Goal: Task Accomplishment & Management: Manage account settings

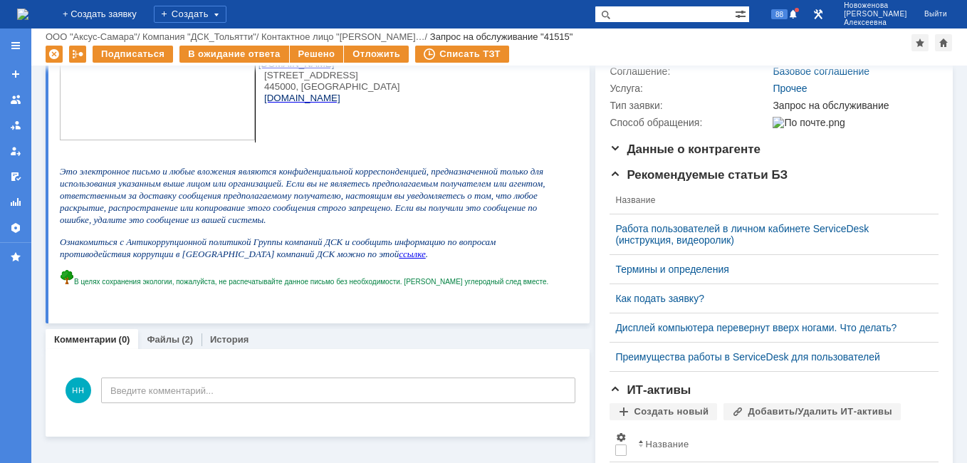
scroll to position [214, 0]
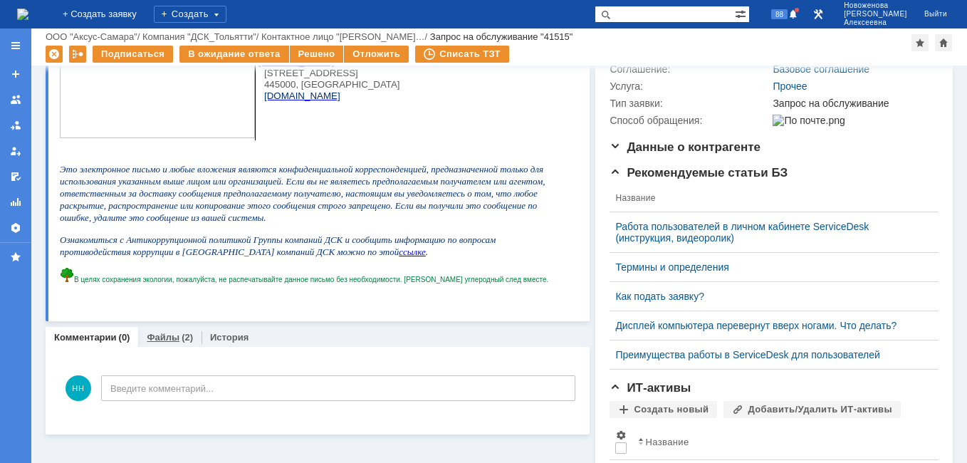
click at [168, 342] on link "Файлы" at bounding box center [163, 337] width 33 height 11
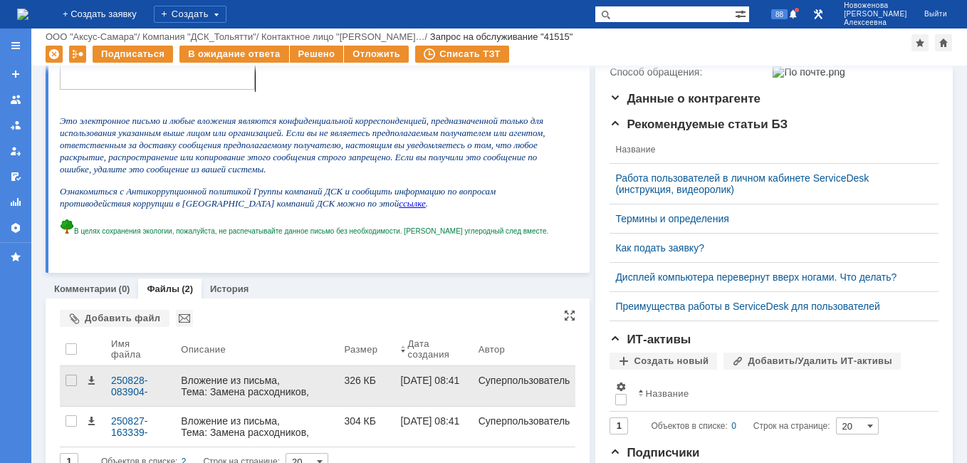
scroll to position [285, 0]
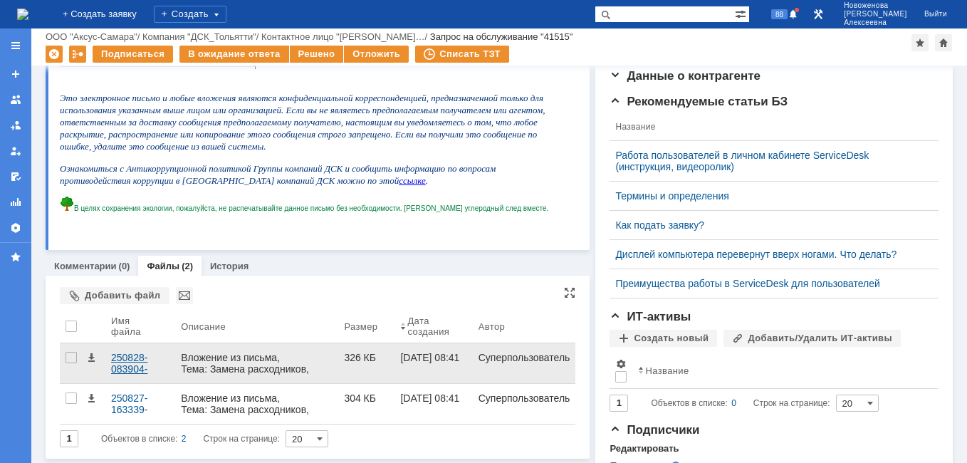
click at [120, 358] on div "250828-083904-scan.pdf" at bounding box center [140, 363] width 58 height 23
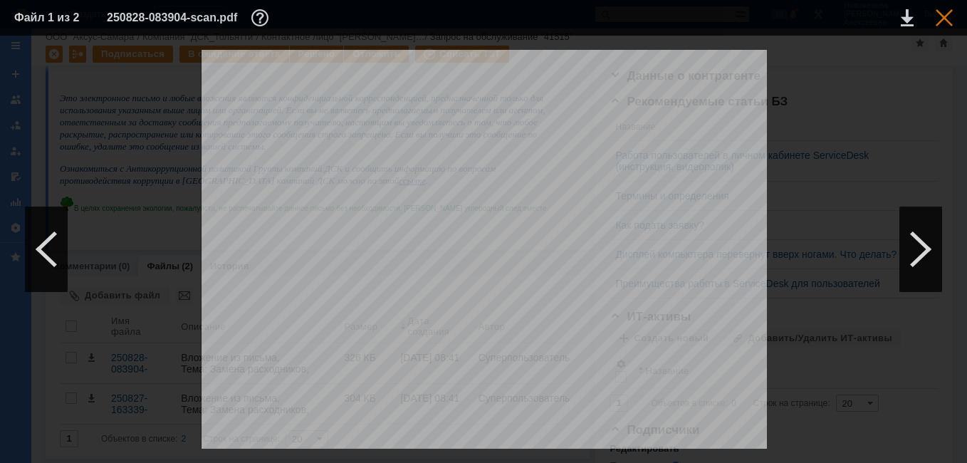
click at [950, 16] on div at bounding box center [944, 17] width 17 height 17
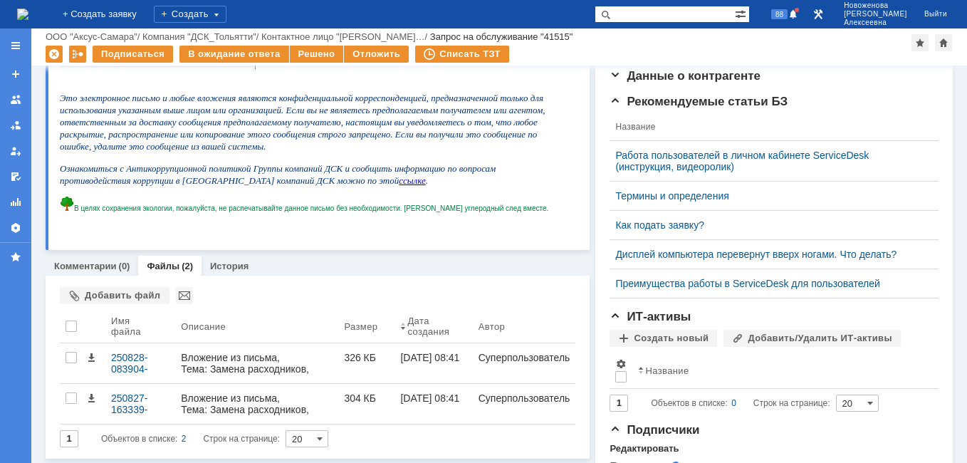
scroll to position [0, 0]
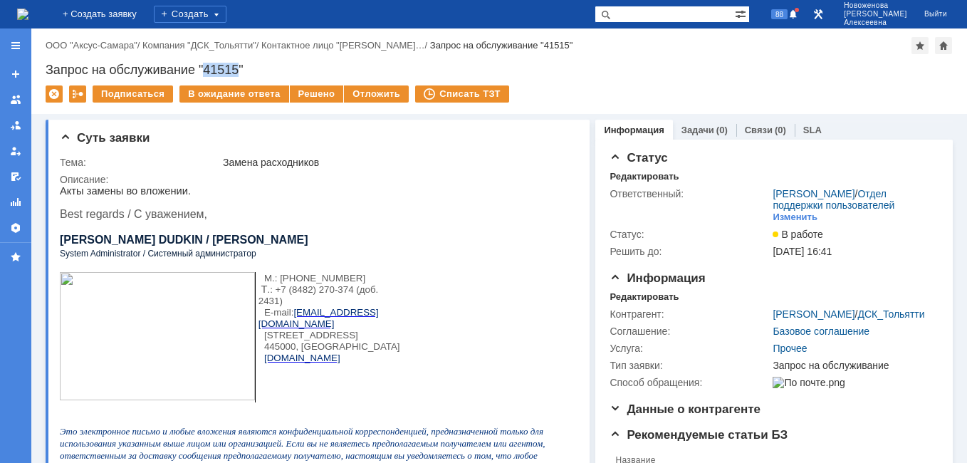
drag, startPoint x: 239, startPoint y: 68, endPoint x: 207, endPoint y: 66, distance: 31.4
click at [207, 66] on div "Запрос на обслуживание "41515"" at bounding box center [500, 70] width 908 height 14
copy div "41515"
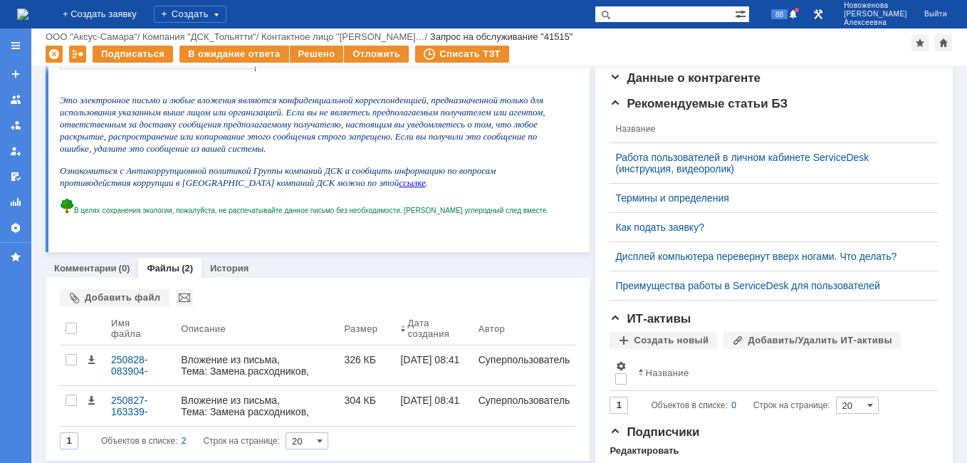
scroll to position [361, 0]
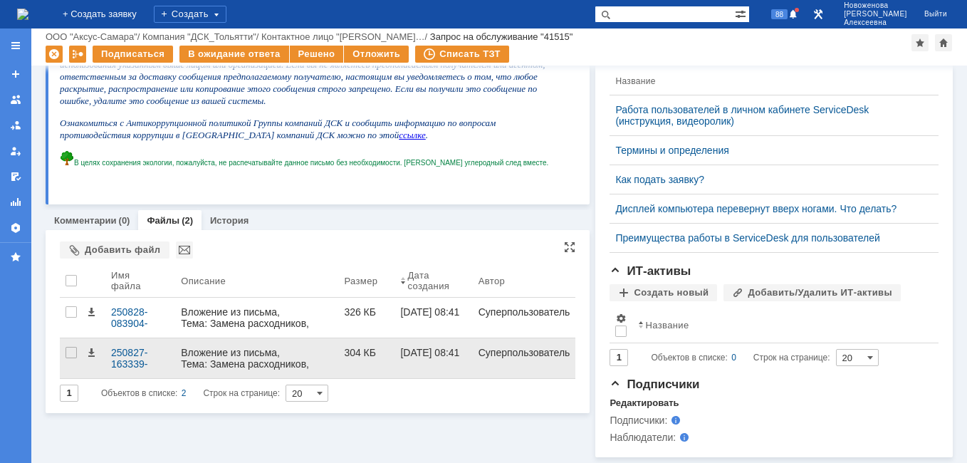
click at [219, 347] on div "Вложение из письма, Тема: Замена расходников, Отправитель: Дудкин Александр (a.…" at bounding box center [257, 375] width 152 height 57
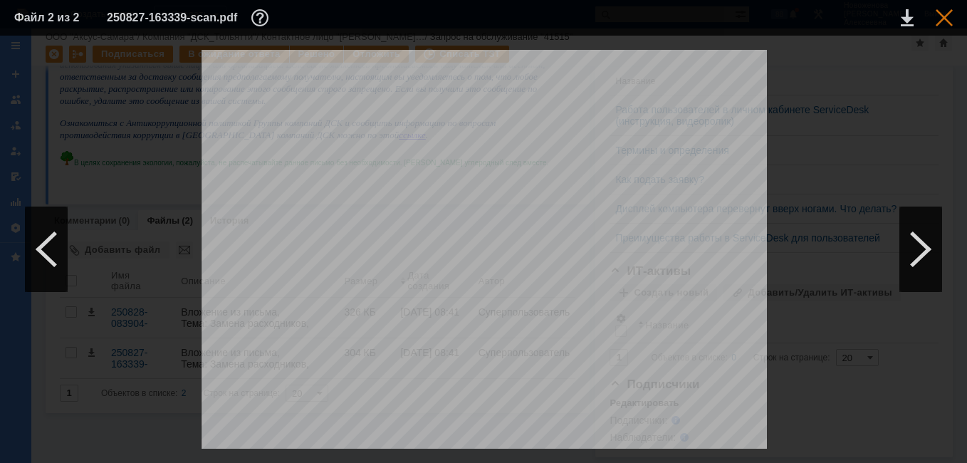
click at [945, 21] on div at bounding box center [944, 17] width 17 height 17
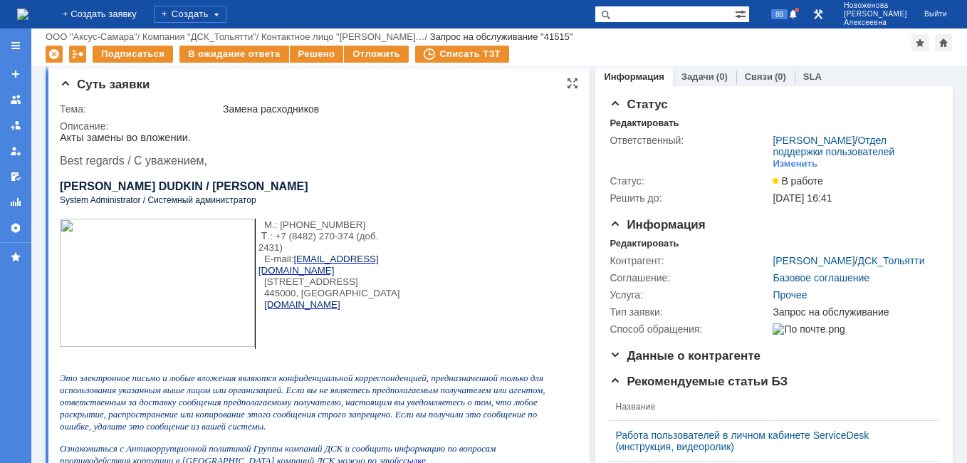
scroll to position [0, 0]
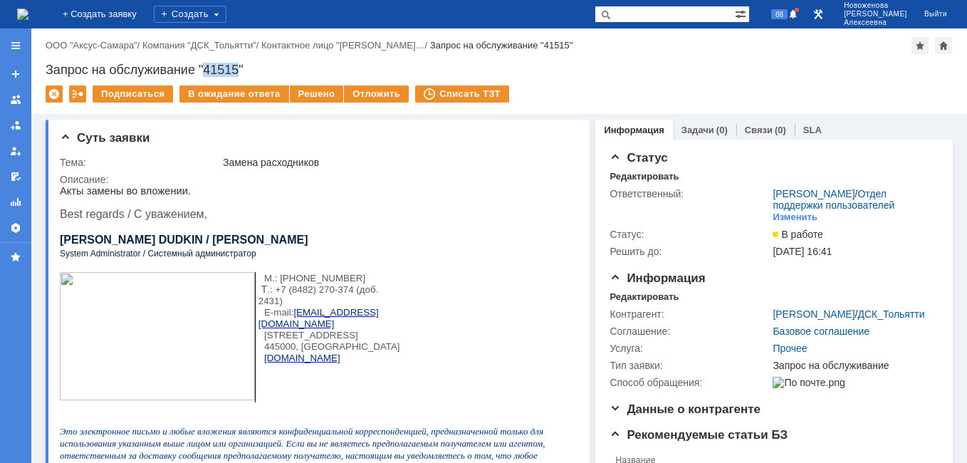
drag, startPoint x: 241, startPoint y: 69, endPoint x: 208, endPoint y: 63, distance: 34.1
click at [208, 63] on div "Запрос на обслуживание "41515"" at bounding box center [500, 70] width 908 height 14
copy div "41515"
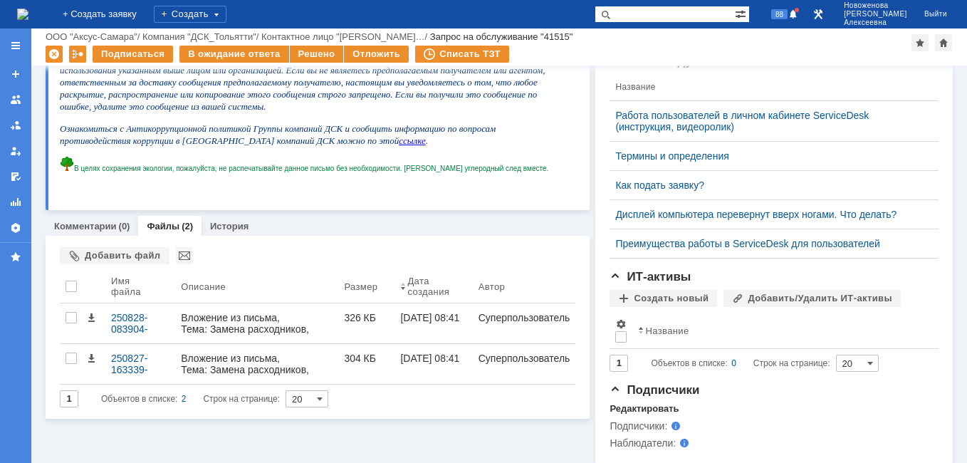
scroll to position [361, 0]
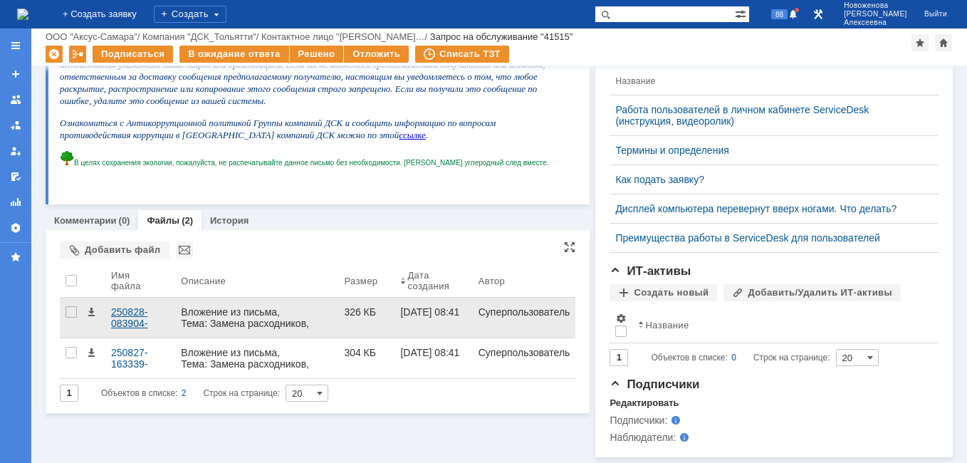
click at [135, 306] on div "250828-083904-scan.pdf" at bounding box center [140, 317] width 58 height 23
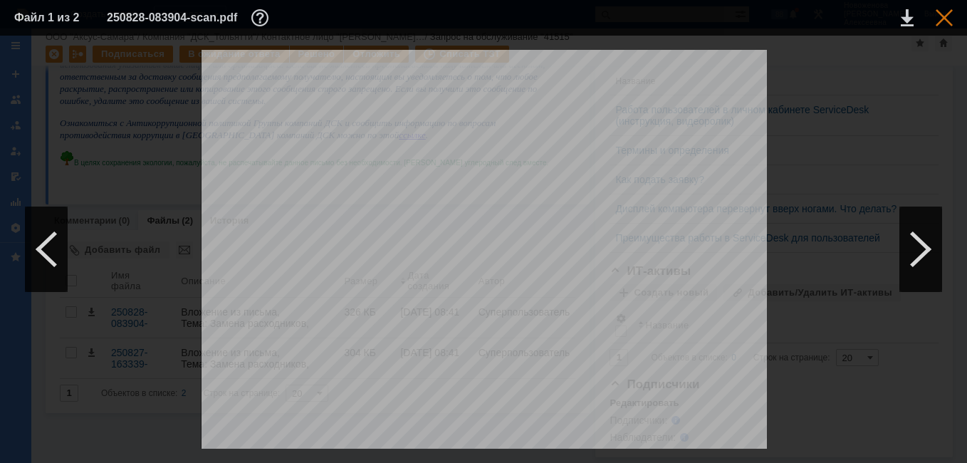
click at [942, 15] on div at bounding box center [944, 17] width 17 height 17
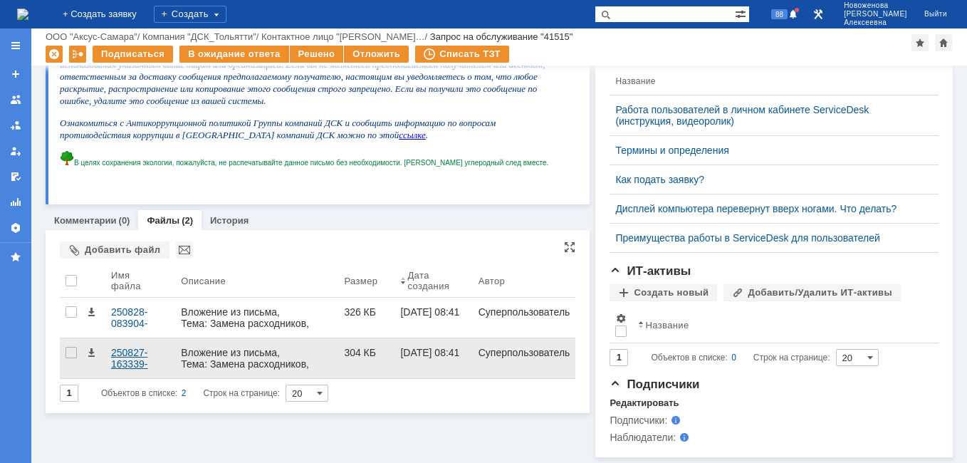
click at [120, 347] on div "250827-163339-scan.pdf" at bounding box center [140, 358] width 58 height 23
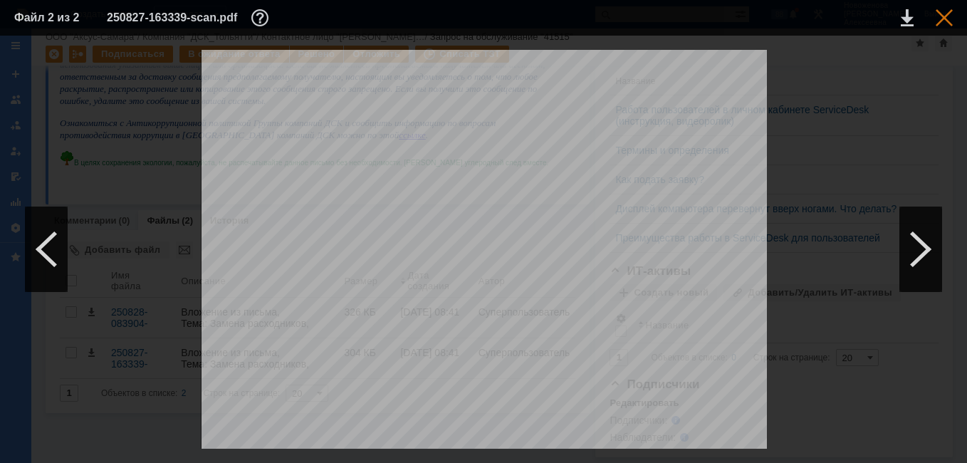
click at [945, 12] on div at bounding box center [944, 17] width 17 height 17
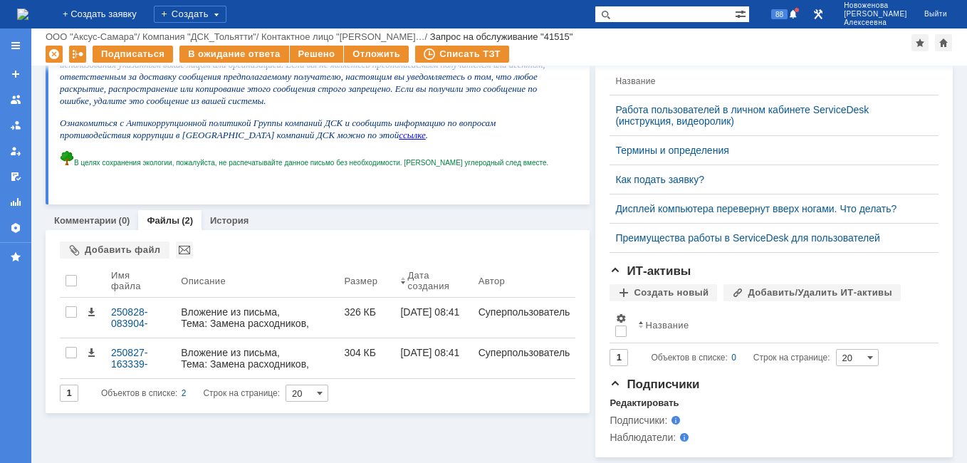
drag, startPoint x: 93, startPoint y: 189, endPoint x: 111, endPoint y: 214, distance: 31.2
click at [94, 215] on link "Комментарии" at bounding box center [85, 220] width 63 height 11
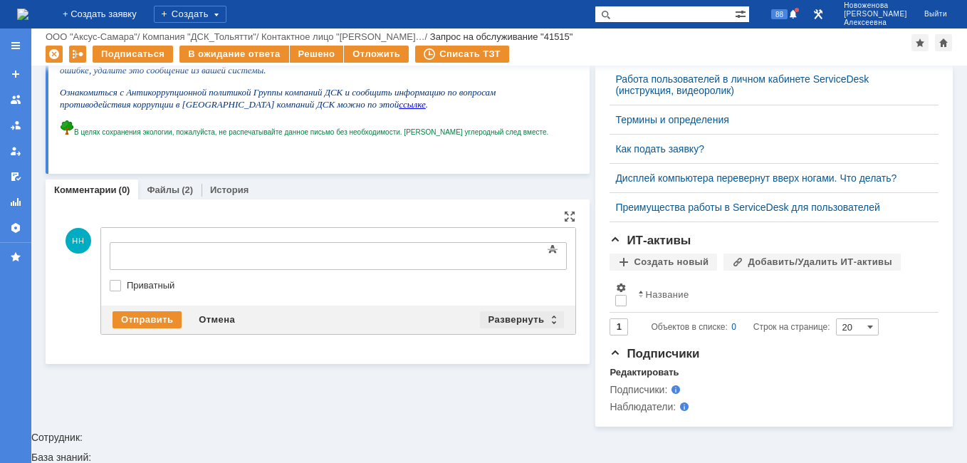
click at [552, 315] on div "Развернуть" at bounding box center [522, 319] width 85 height 17
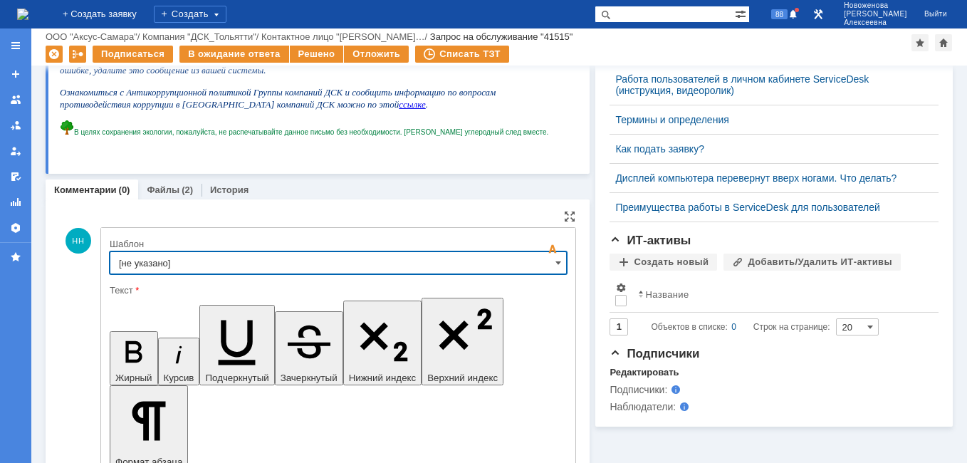
click at [536, 265] on input "[не указано]" at bounding box center [338, 262] width 457 height 23
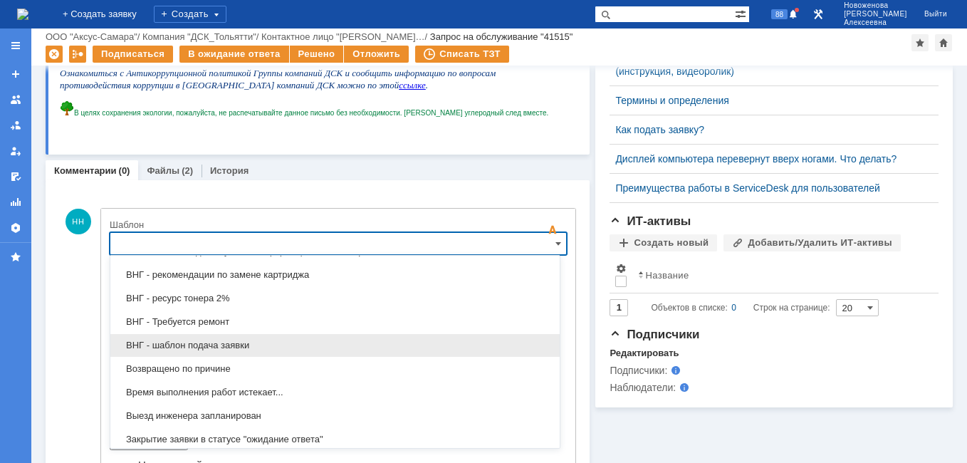
scroll to position [632, 0]
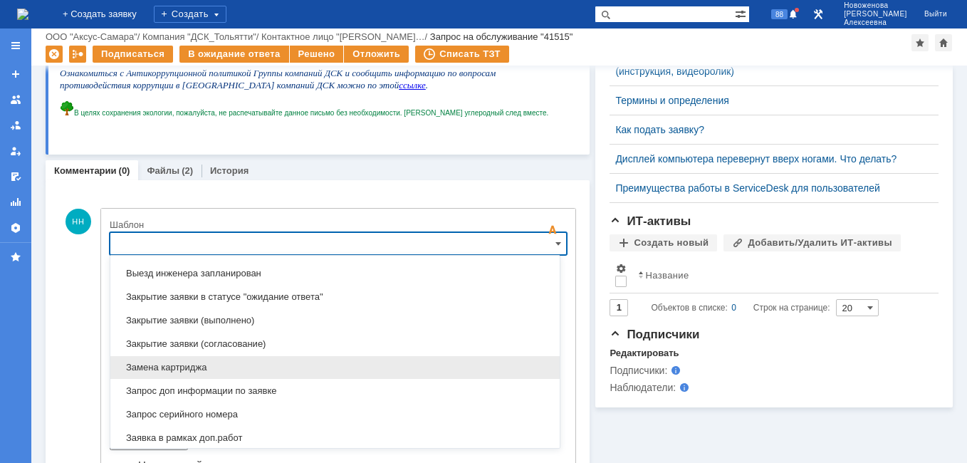
click at [178, 368] on span "Замена картриджа" at bounding box center [335, 367] width 432 height 11
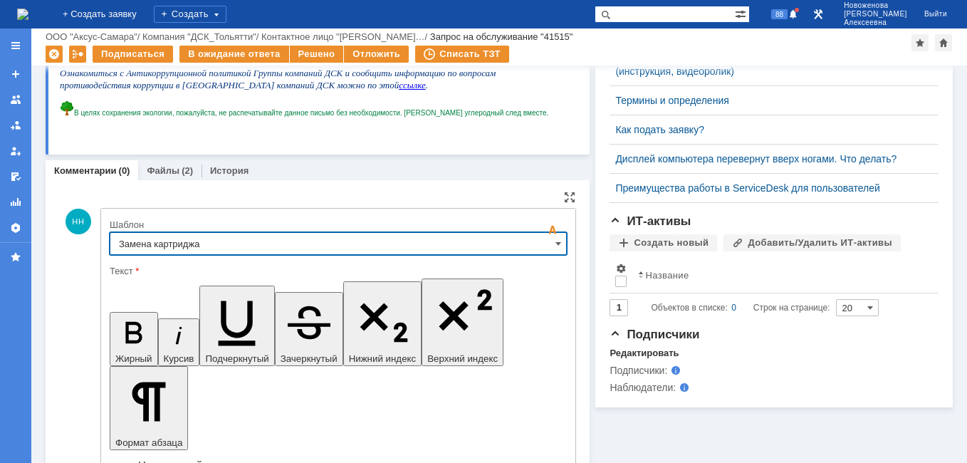
type input "Замена картриджа"
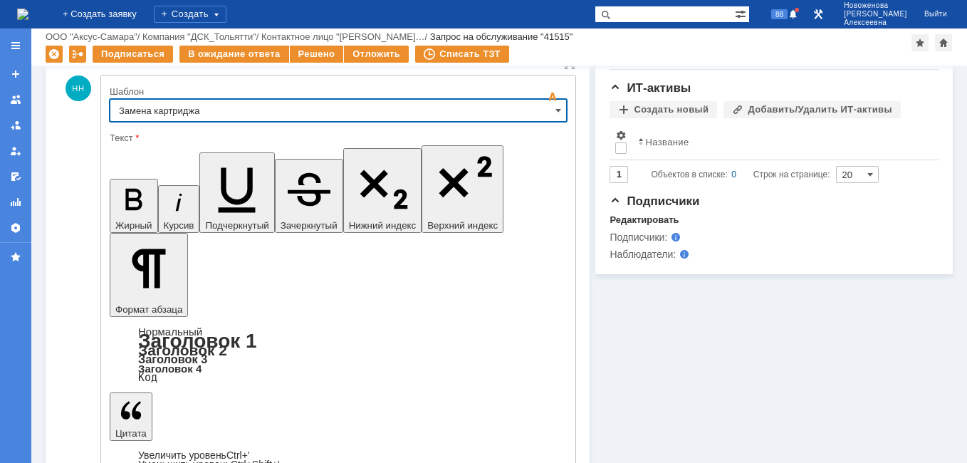
scroll to position [523, 0]
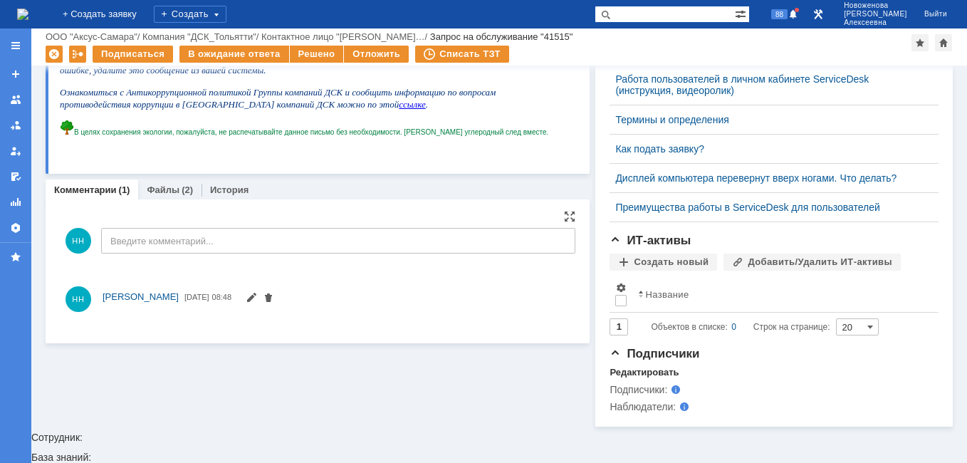
scroll to position [365, 0]
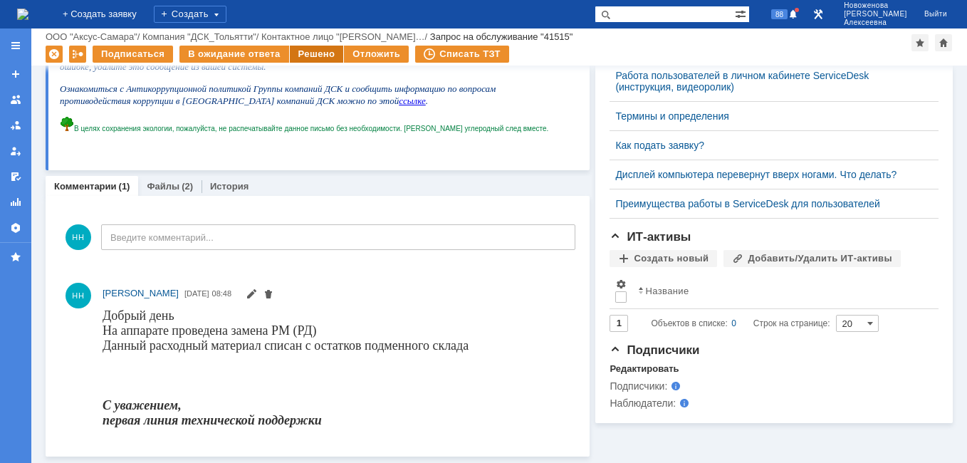
click at [313, 56] on div "Решено" at bounding box center [317, 54] width 54 height 17
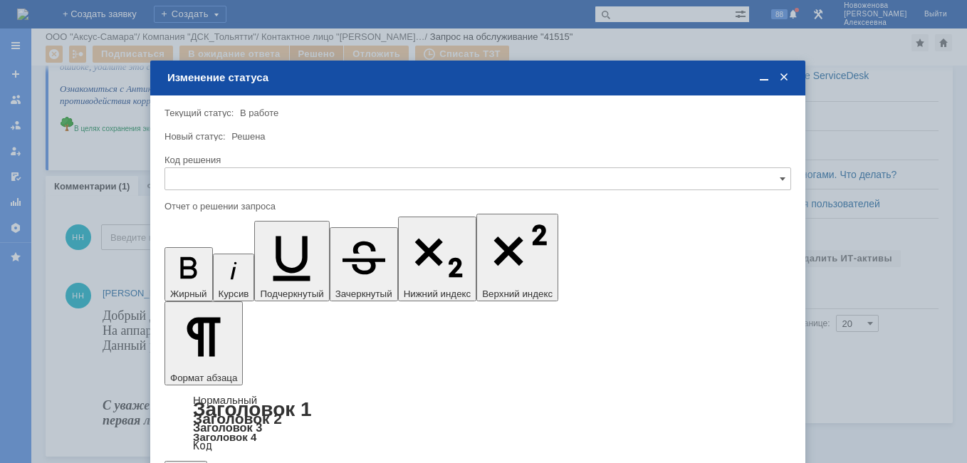
scroll to position [0, 0]
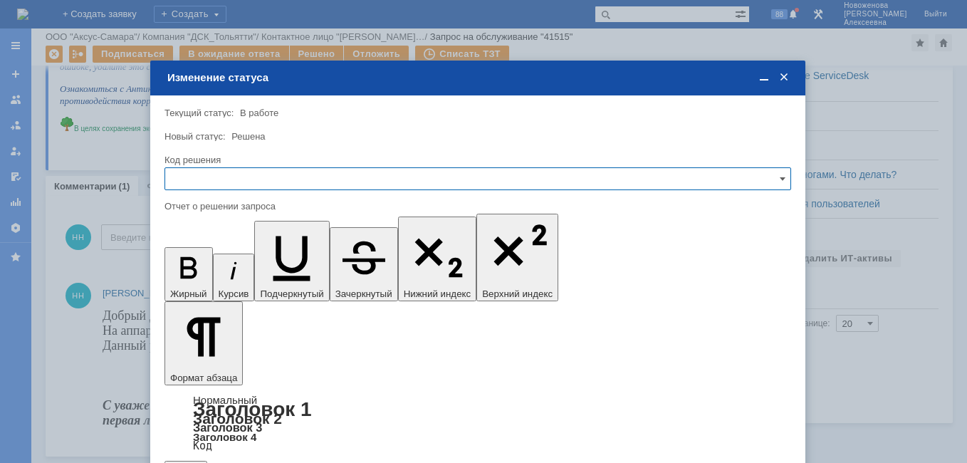
click at [763, 178] on input "text" at bounding box center [478, 178] width 627 height 23
click at [213, 271] on span "Решено" at bounding box center [478, 275] width 608 height 11
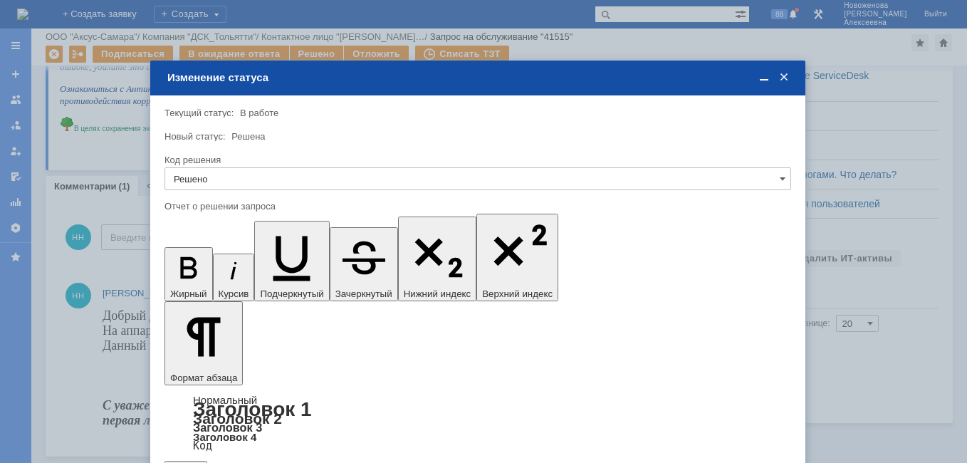
type input "Решено"
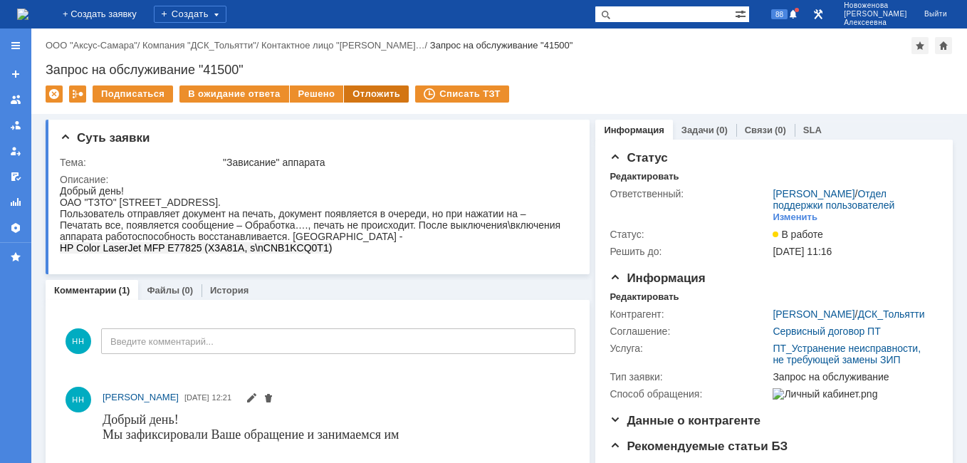
click at [355, 92] on div "Отложить" at bounding box center [376, 93] width 65 height 17
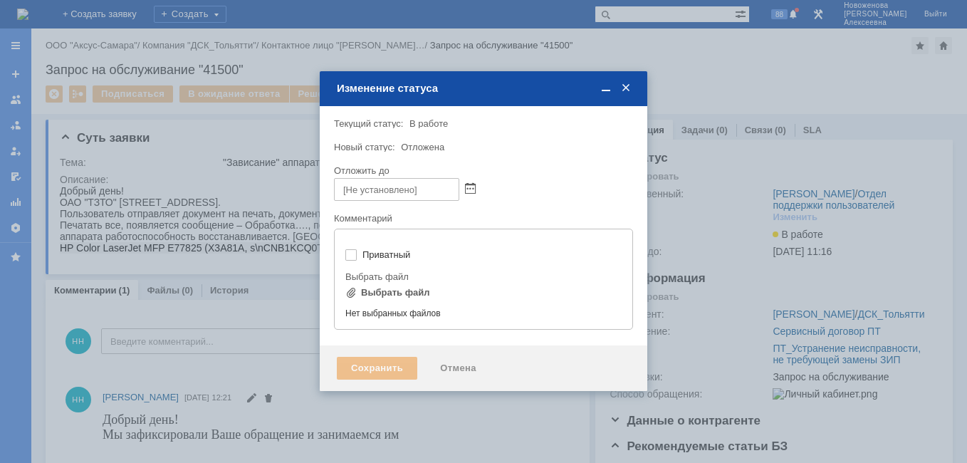
type input "[не указано]"
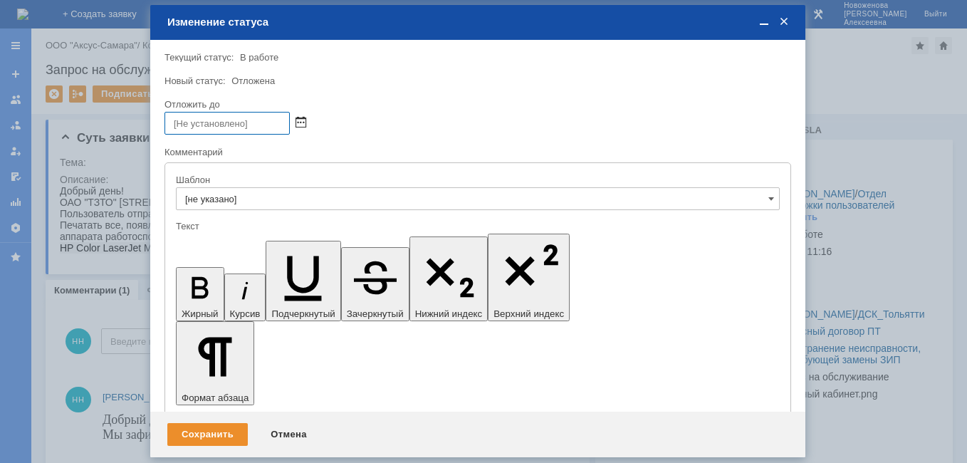
click at [304, 118] on span at bounding box center [301, 123] width 11 height 11
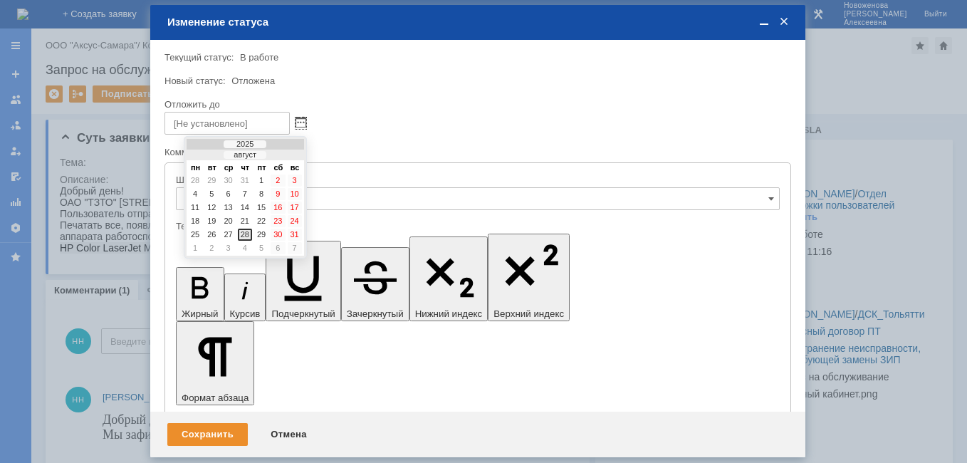
click at [244, 234] on div "28" at bounding box center [245, 235] width 14 height 12
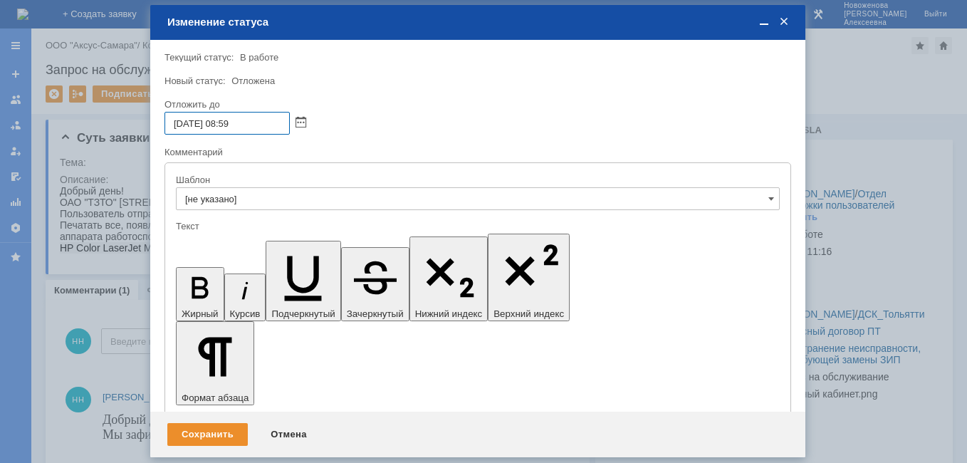
click at [232, 118] on input "28.08.2025 08:59" at bounding box center [227, 123] width 125 height 23
type input "28.08.2025 16:59"
click at [209, 430] on div "Сохранить" at bounding box center [207, 434] width 80 height 23
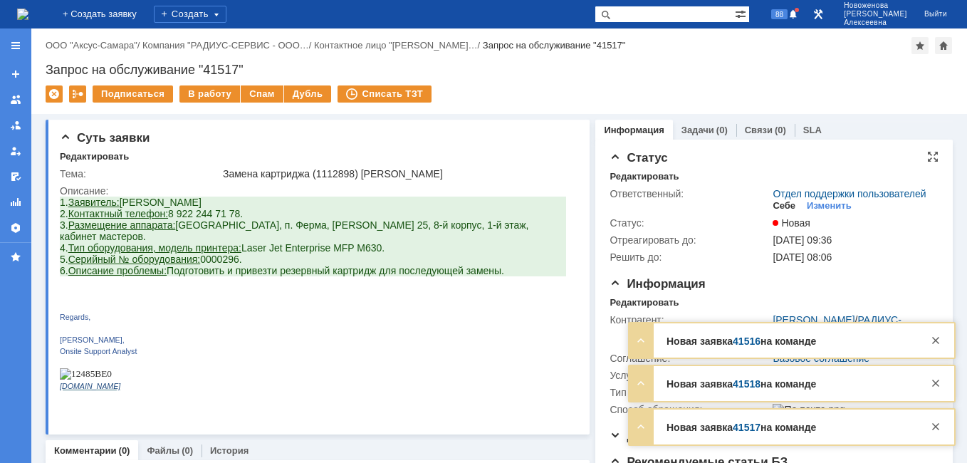
click at [779, 212] on div "Себе" at bounding box center [784, 205] width 23 height 11
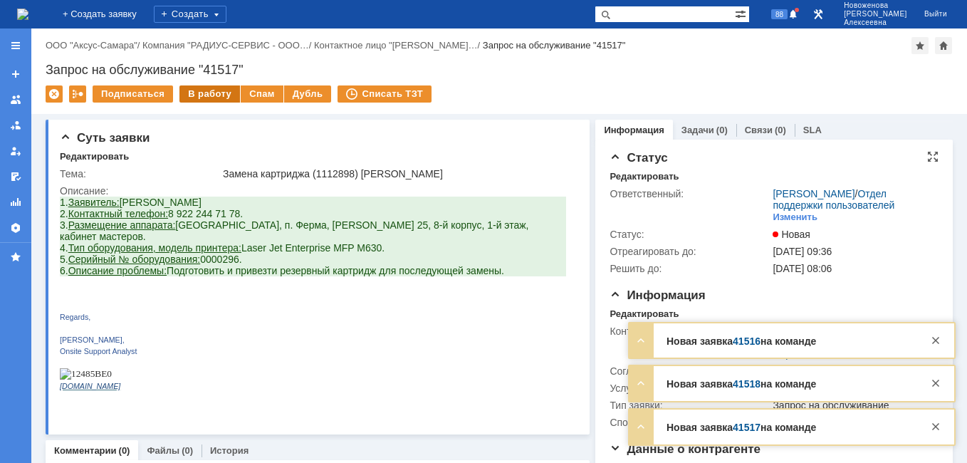
click at [204, 91] on div "В работу" at bounding box center [210, 93] width 61 height 17
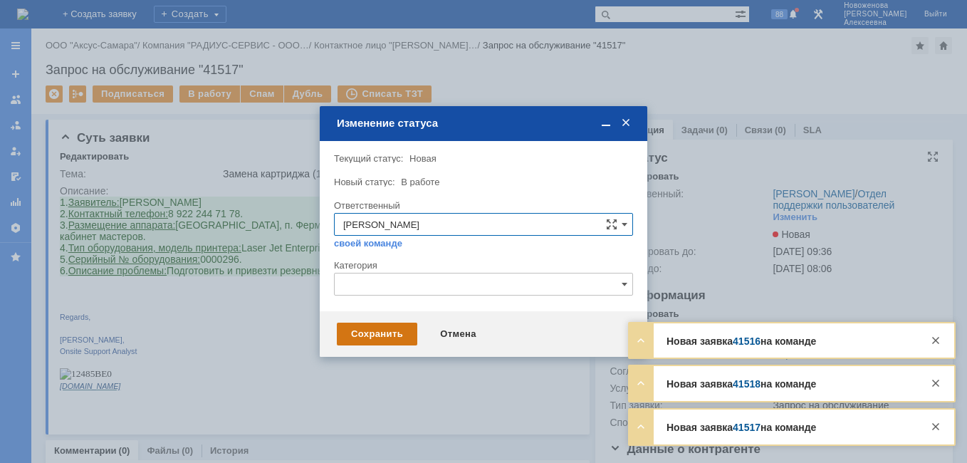
click at [400, 325] on div "Сохранить" at bounding box center [377, 334] width 80 height 23
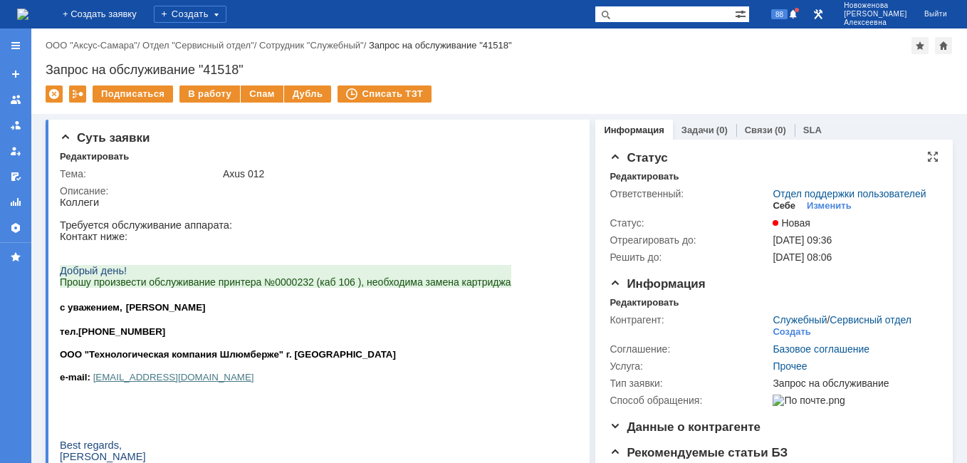
click at [773, 212] on div "Себе" at bounding box center [784, 205] width 23 height 11
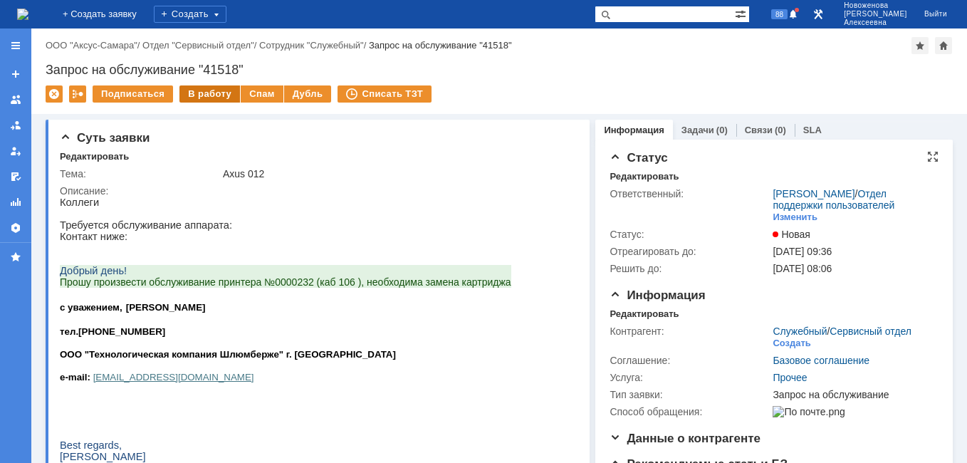
click at [199, 97] on div "В работу" at bounding box center [210, 93] width 61 height 17
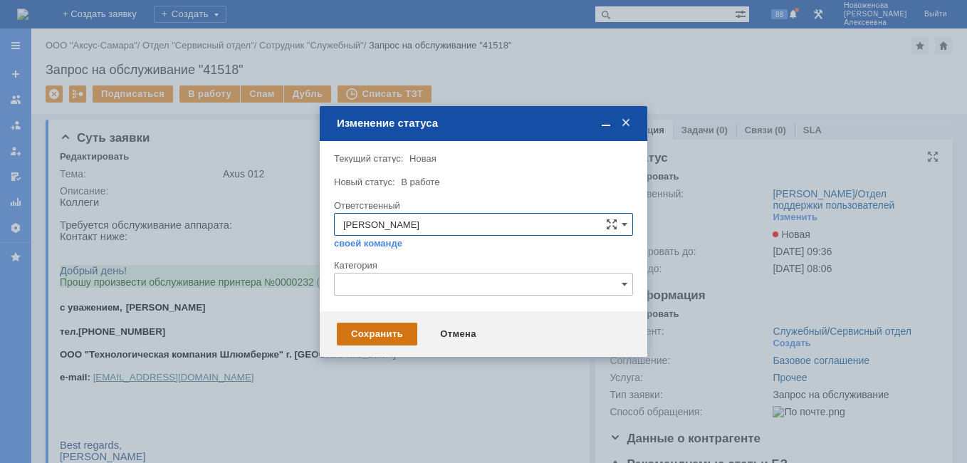
click at [380, 330] on div "Сохранить" at bounding box center [377, 334] width 80 height 23
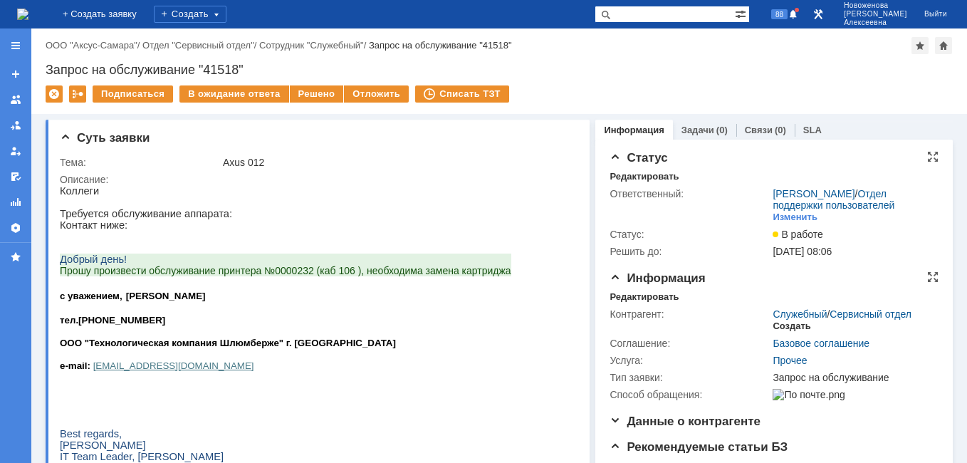
click at [786, 332] on div "Создать" at bounding box center [792, 326] width 38 height 11
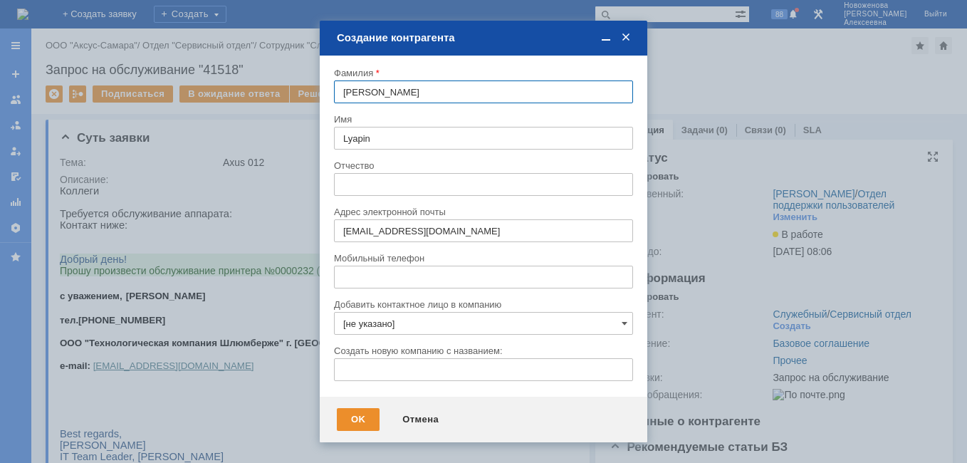
click at [435, 325] on input "[не указано]" at bounding box center [483, 323] width 299 height 23
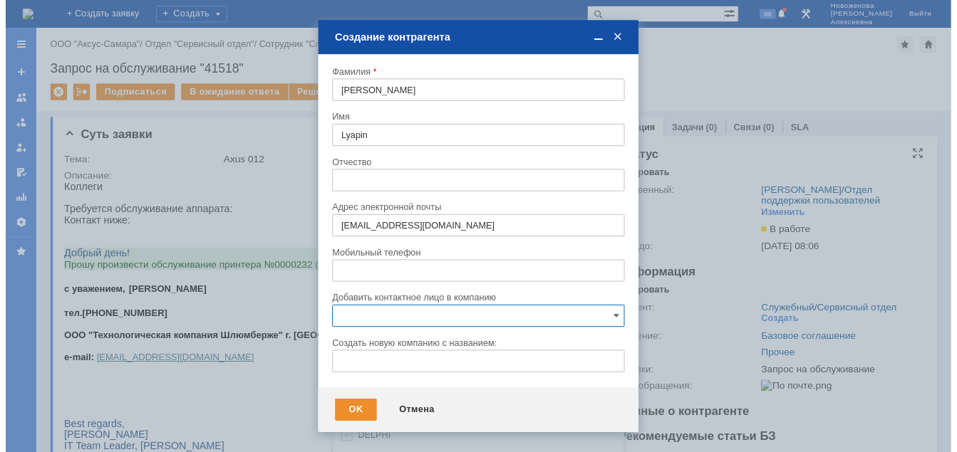
scroll to position [74, 0]
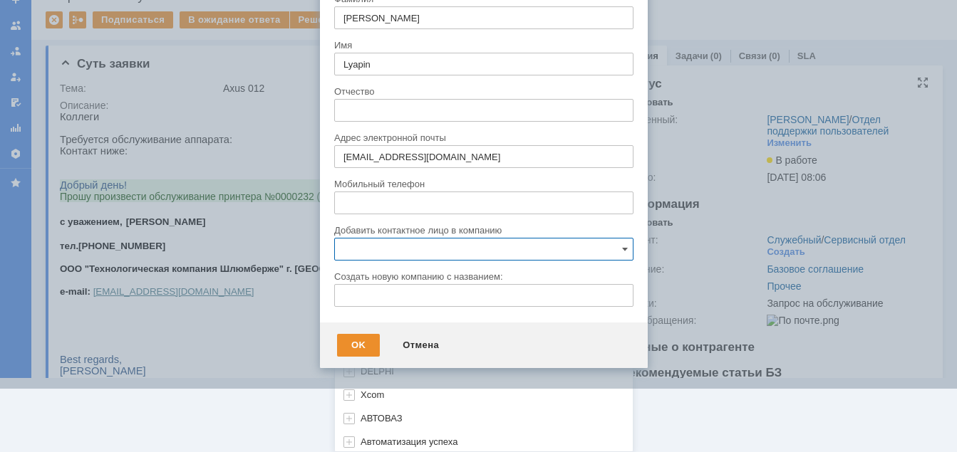
click at [386, 244] on input "text" at bounding box center [483, 249] width 299 height 23
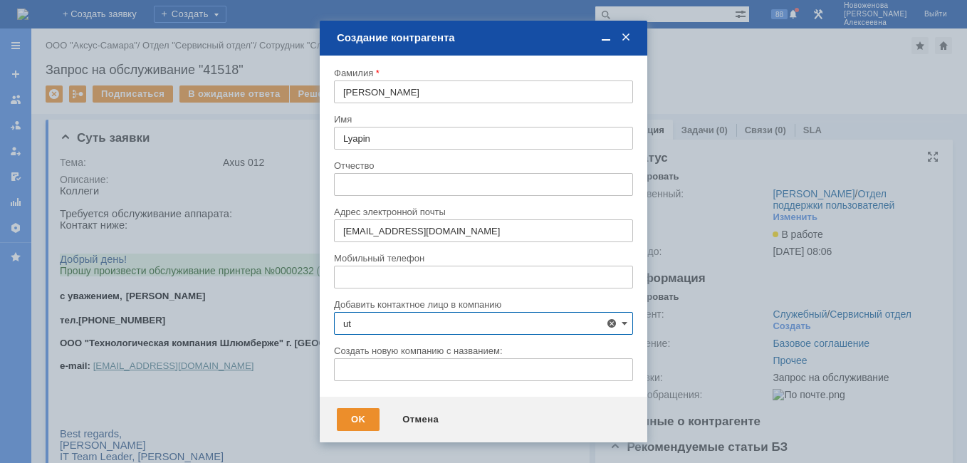
type input "u"
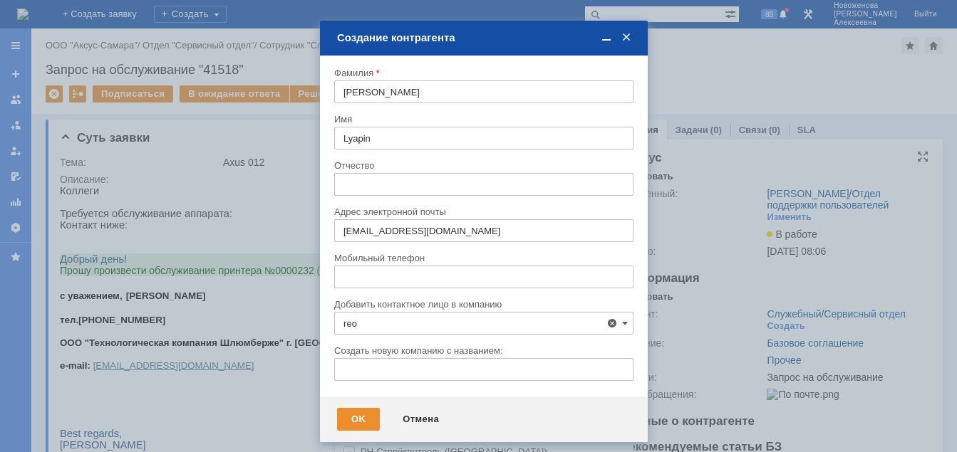
click at [470, 410] on span "ГЕОФИТ - Томский филиал «Технологическая Компания Шлюмберже» (Геофит), Томская …" at bounding box center [491, 416] width 262 height 33
type input "ГЕОФИТ - Томский филиал «Технологическая Компания Шлюмберже» (Геофит), Томская …"
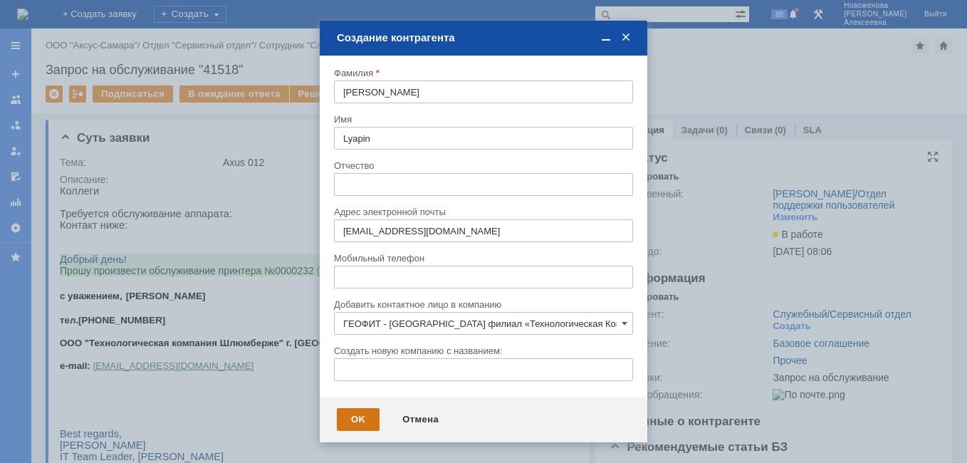
click at [358, 420] on div "OK" at bounding box center [358, 419] width 43 height 23
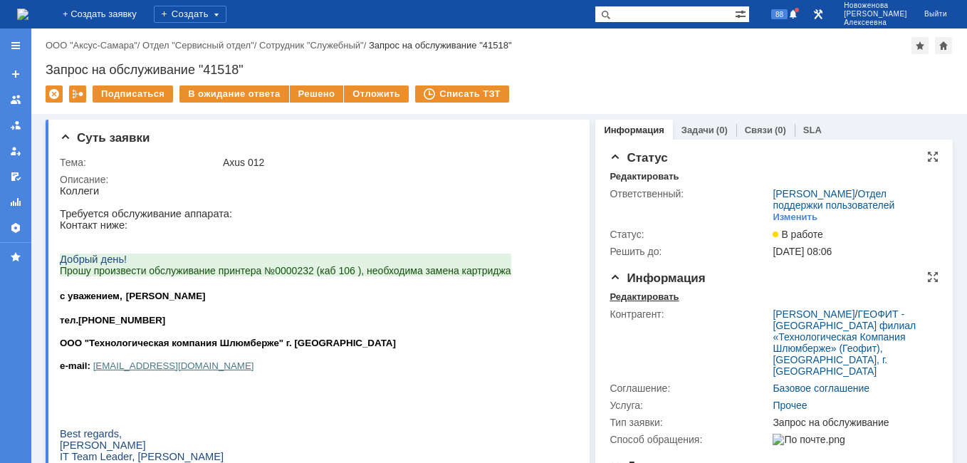
click at [623, 303] on div "Редактировать" at bounding box center [644, 296] width 69 height 11
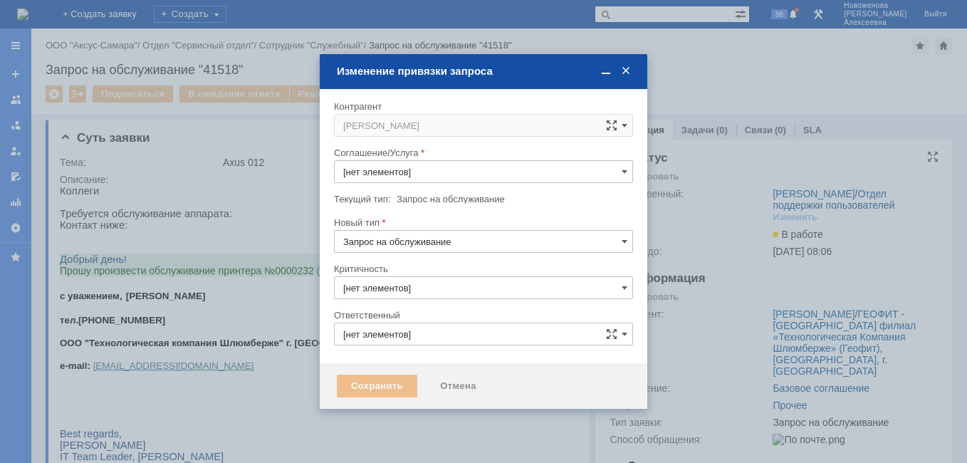
type input "3. Низкая"
type input "Прочее"
type input "[не указано]"
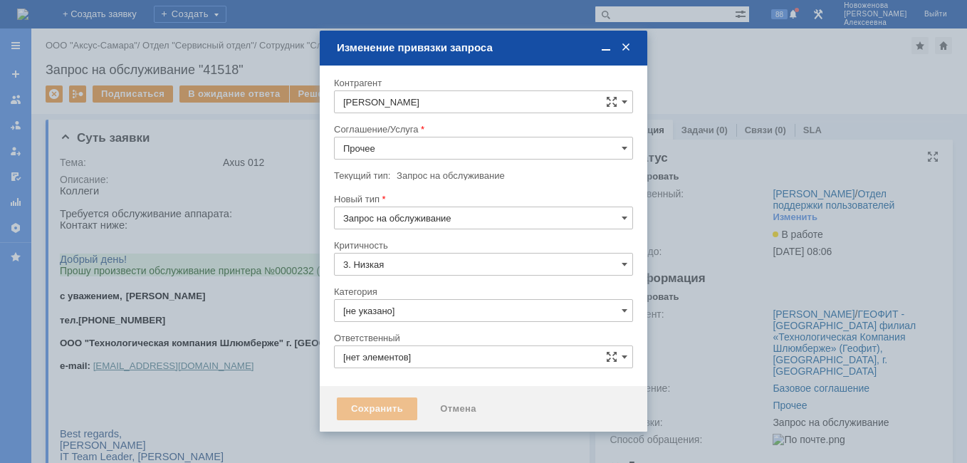
type input "[PERSON_NAME]"
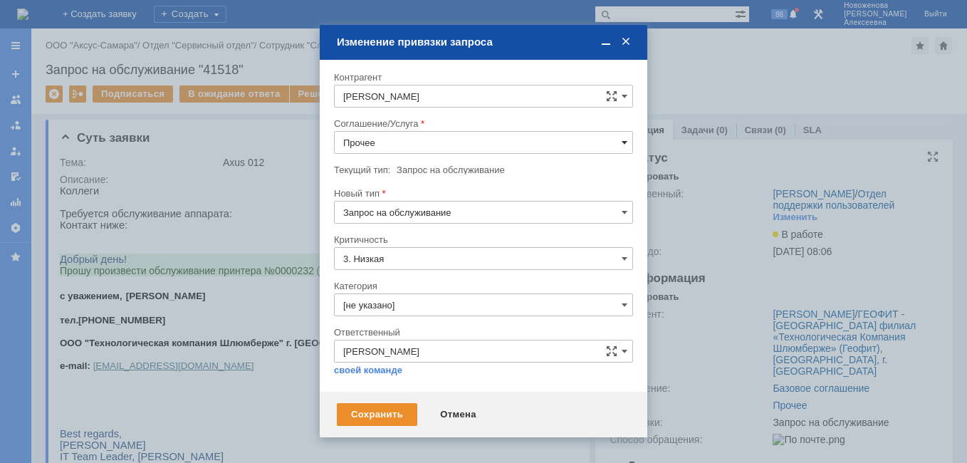
click at [622, 142] on span at bounding box center [625, 142] width 6 height 11
click at [412, 194] on span "ПТ_Диагностика" at bounding box center [483, 197] width 281 height 11
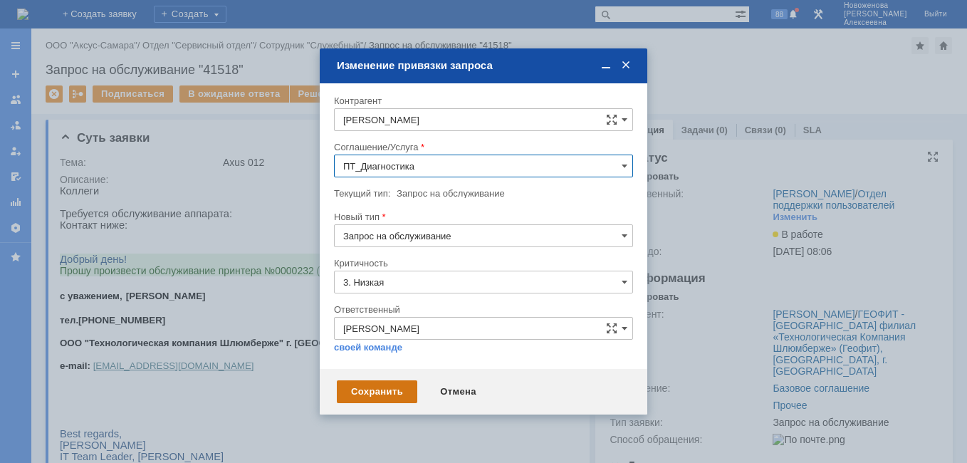
type input "ПТ_Диагностика"
click at [381, 385] on div "Сохранить" at bounding box center [377, 391] width 80 height 23
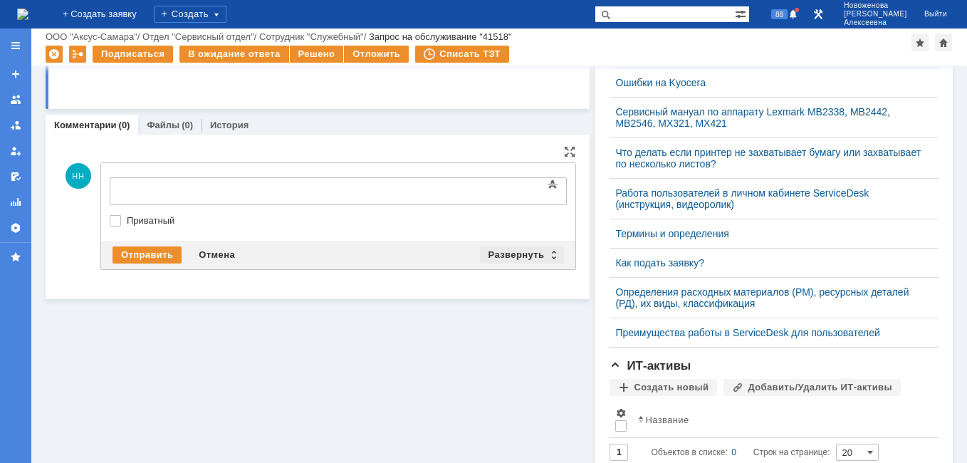
scroll to position [0, 0]
click at [546, 259] on div "Развернуть" at bounding box center [522, 254] width 85 height 17
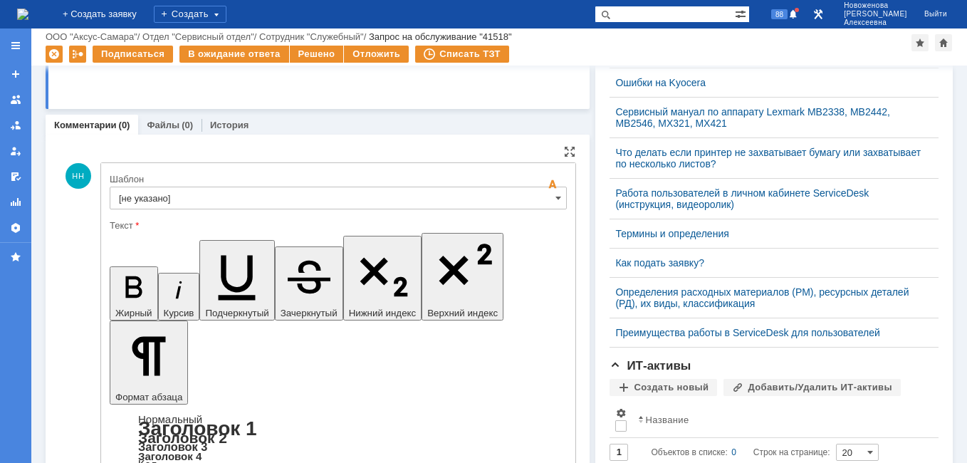
click at [543, 197] on input "[не указано]" at bounding box center [338, 198] width 457 height 23
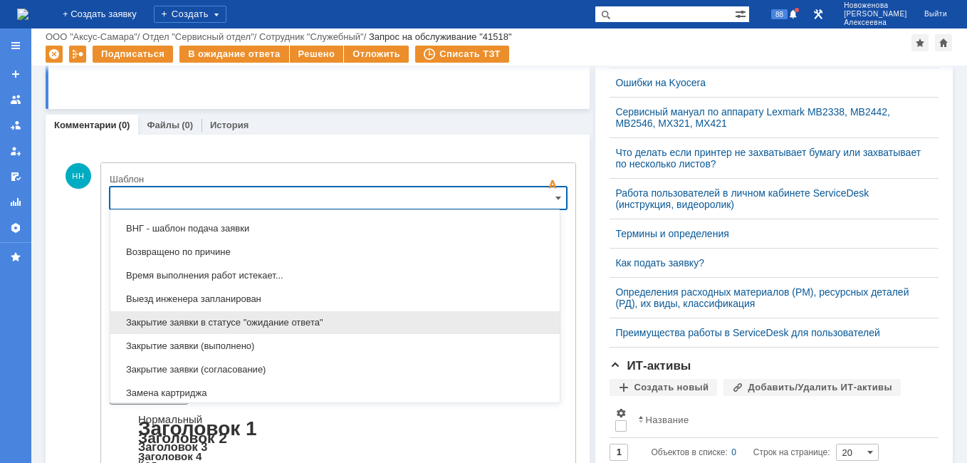
scroll to position [703, 0]
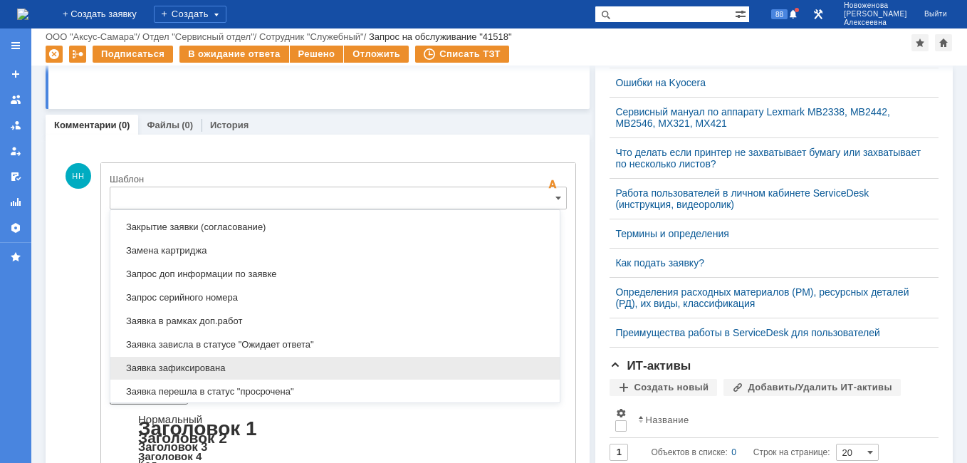
drag, startPoint x: 197, startPoint y: 368, endPoint x: 86, endPoint y: 95, distance: 295.0
click at [197, 368] on span "Заявка зафиксирована" at bounding box center [335, 368] width 432 height 11
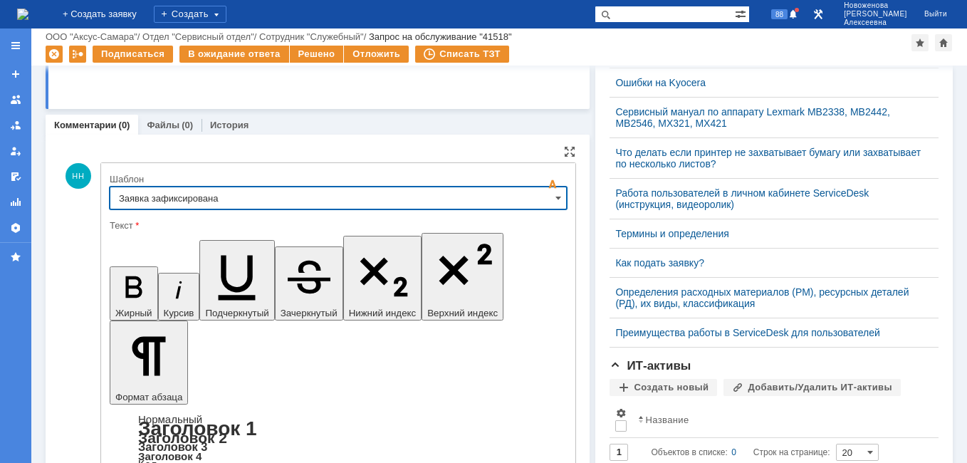
type input "Заявка зафиксирована"
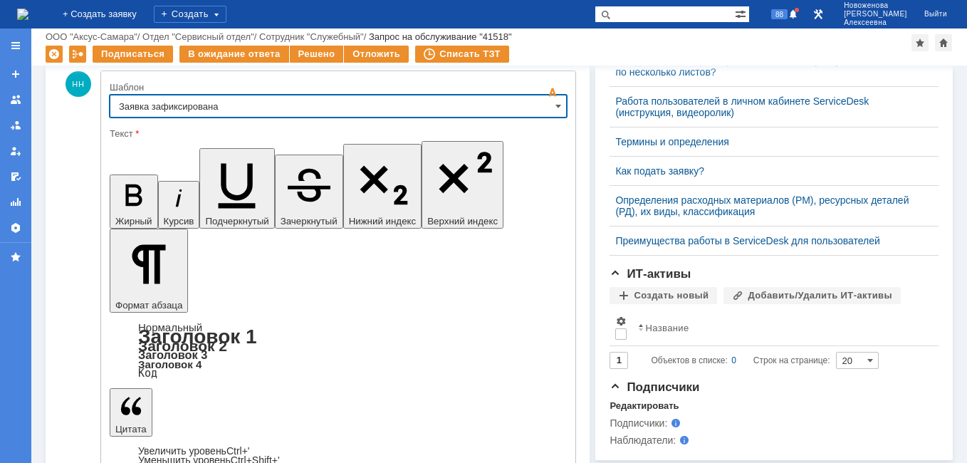
scroll to position [520, 0]
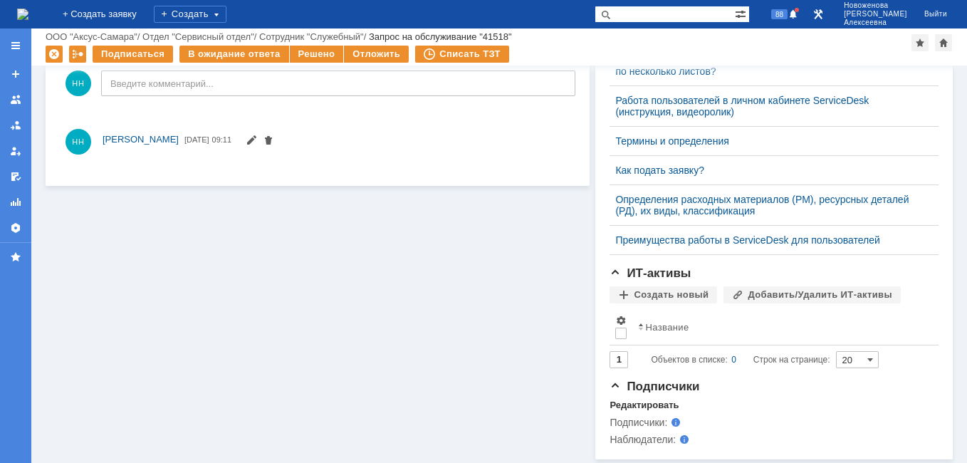
scroll to position [0, 0]
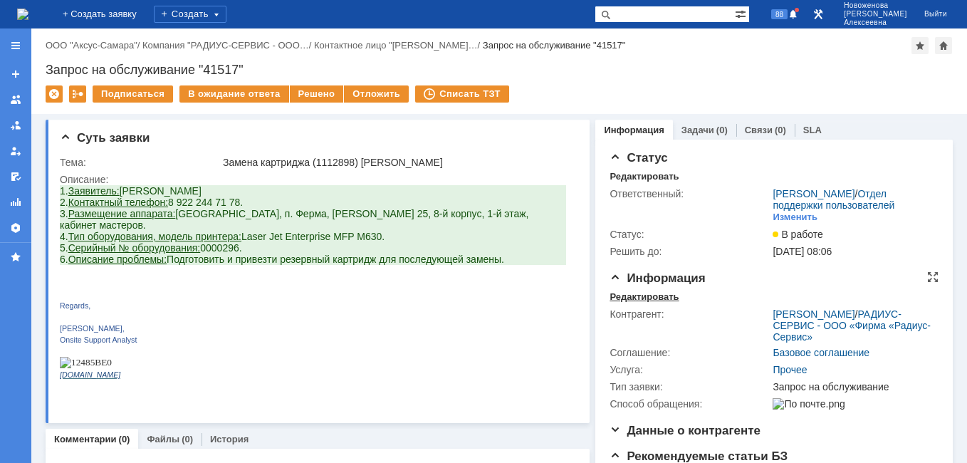
click at [628, 303] on div "Редактировать" at bounding box center [644, 296] width 69 height 11
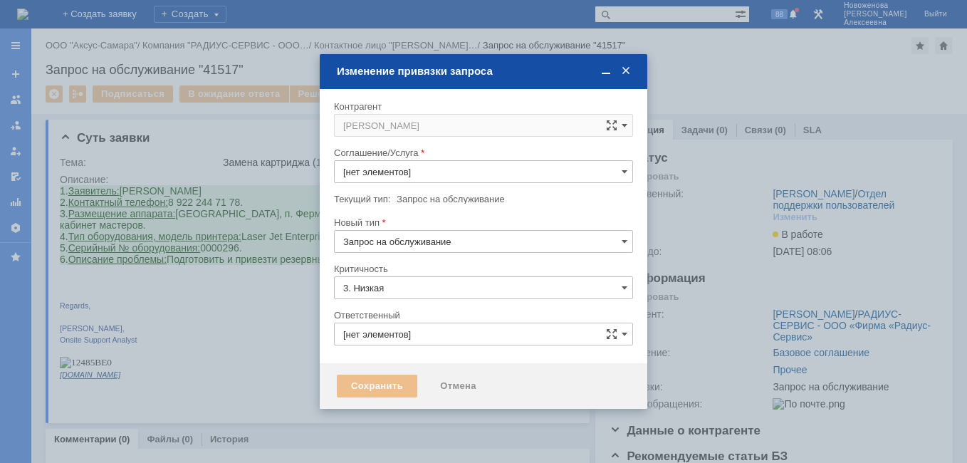
type input "Прочее"
type input "[PERSON_NAME]"
type input "[не указано]"
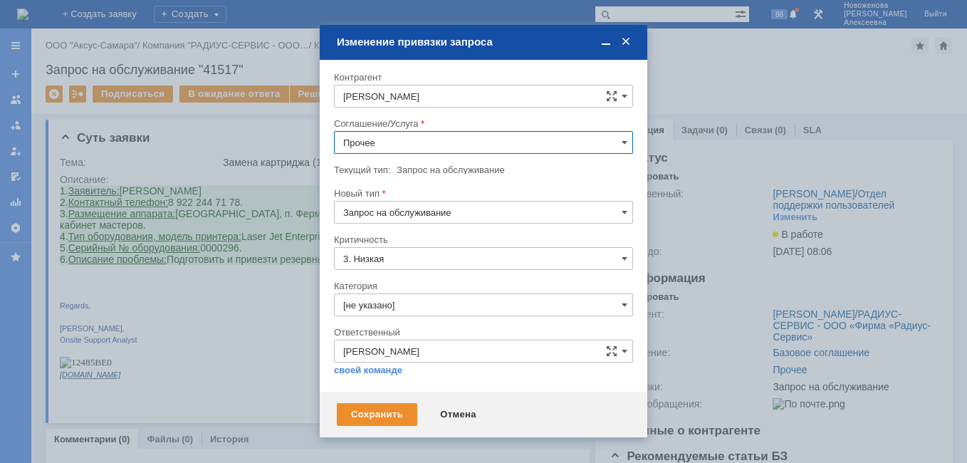
click at [621, 138] on input "Прочее" at bounding box center [483, 142] width 299 height 23
click at [440, 238] on div "ПТ_Замена расходных материалов / ресурсных деталей" at bounding box center [484, 244] width 298 height 23
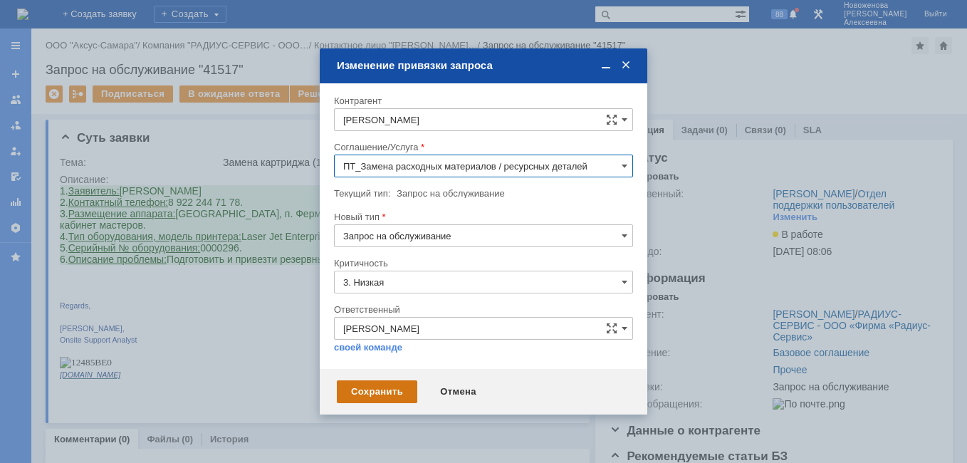
type input "ПТ_Замена расходных материалов / ресурсных деталей"
click at [389, 390] on div "Сохранить" at bounding box center [377, 391] width 80 height 23
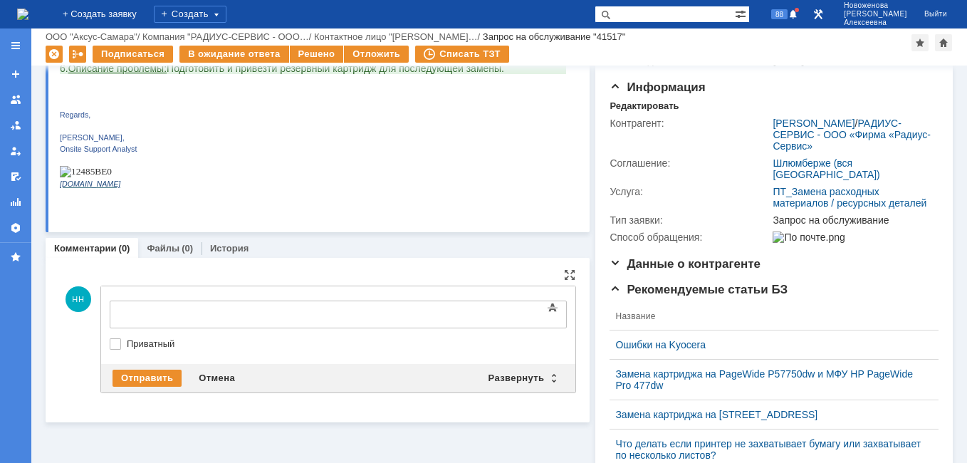
scroll to position [0, 0]
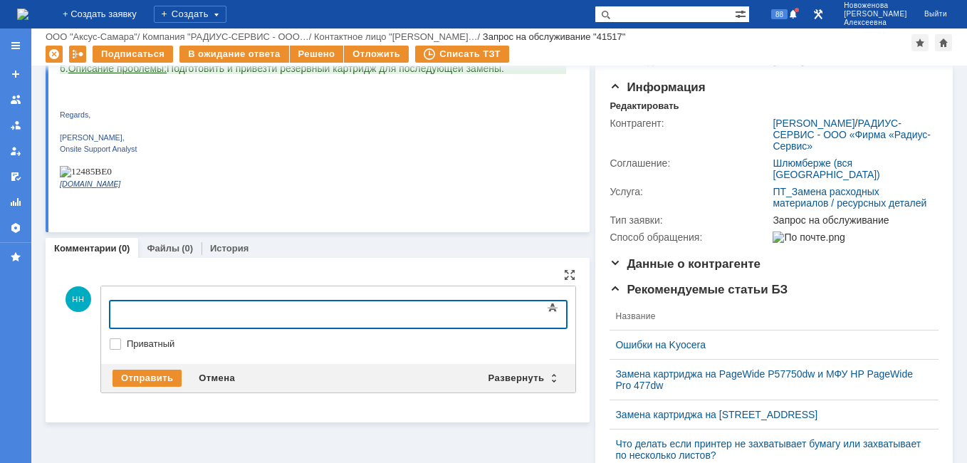
click at [548, 366] on div "Отправить Отмена Развернуть Свернуть" at bounding box center [338, 378] width 474 height 28
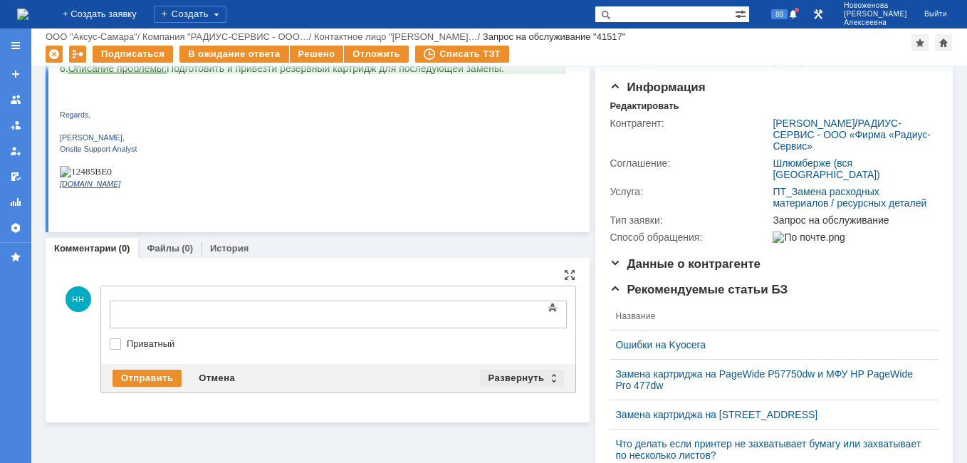
click at [549, 375] on div "Развернуть" at bounding box center [522, 378] width 85 height 17
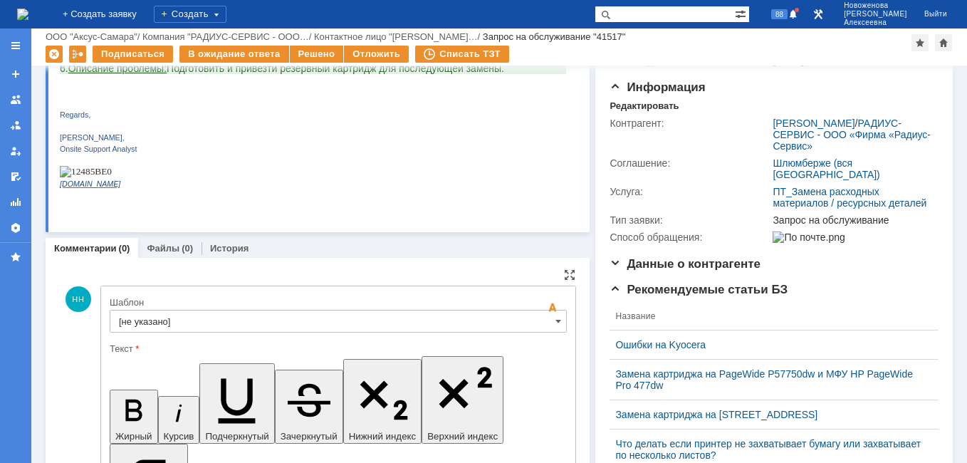
click at [549, 318] on input "[не указано]" at bounding box center [338, 321] width 457 height 23
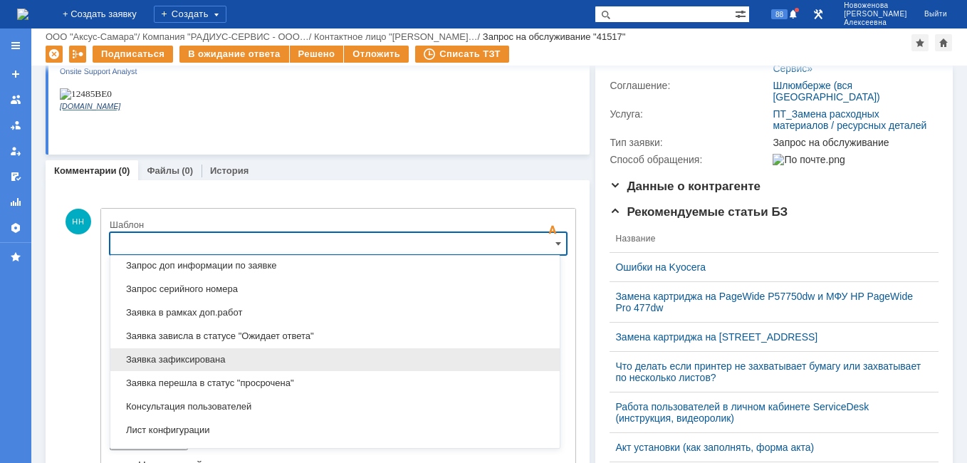
scroll to position [774, 0]
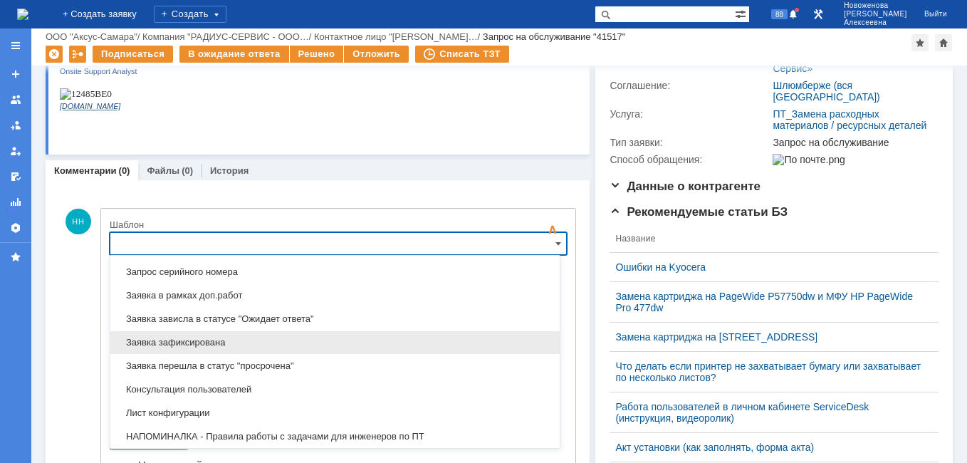
click at [197, 340] on span "Заявка зафиксирована" at bounding box center [335, 342] width 432 height 11
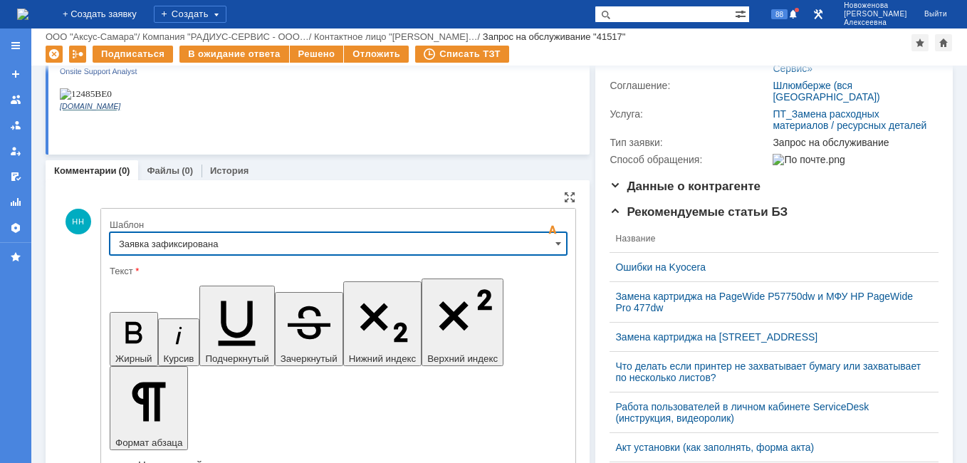
type input "Заявка зафиксирована"
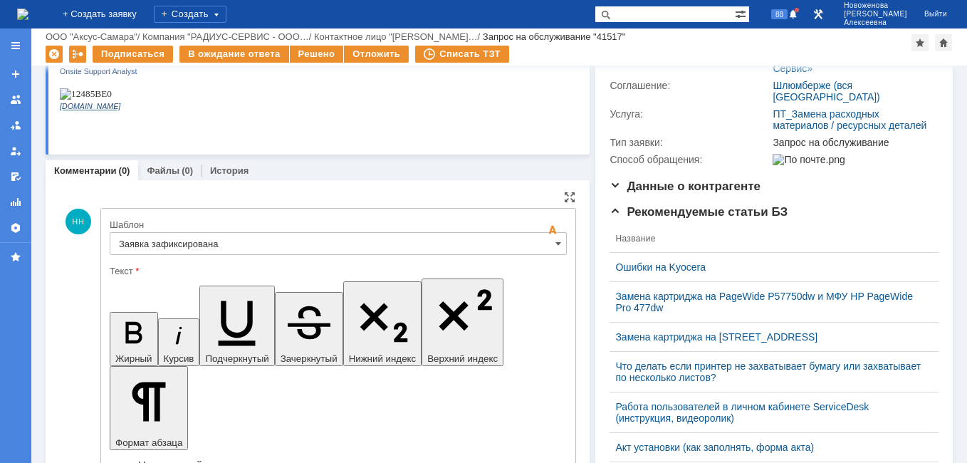
drag, startPoint x: 394, startPoint y: 3555, endPoint x: 132, endPoint y: 3558, distance: 261.5
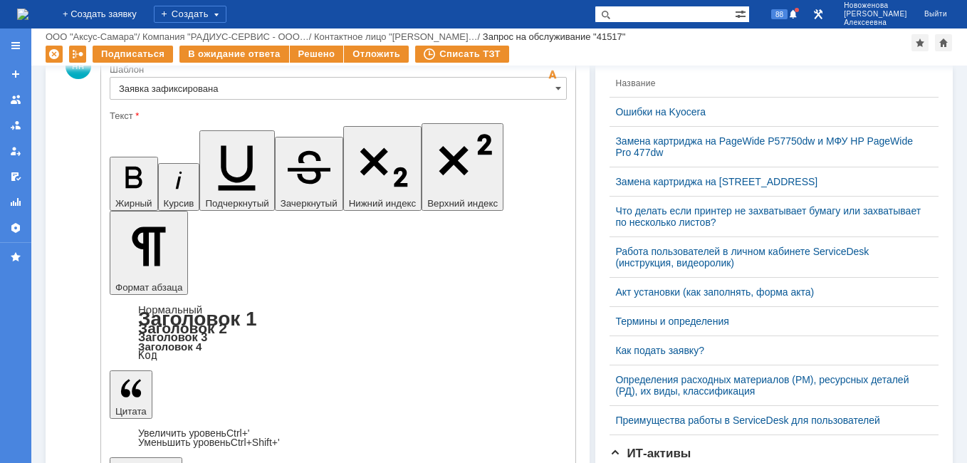
scroll to position [434, 0]
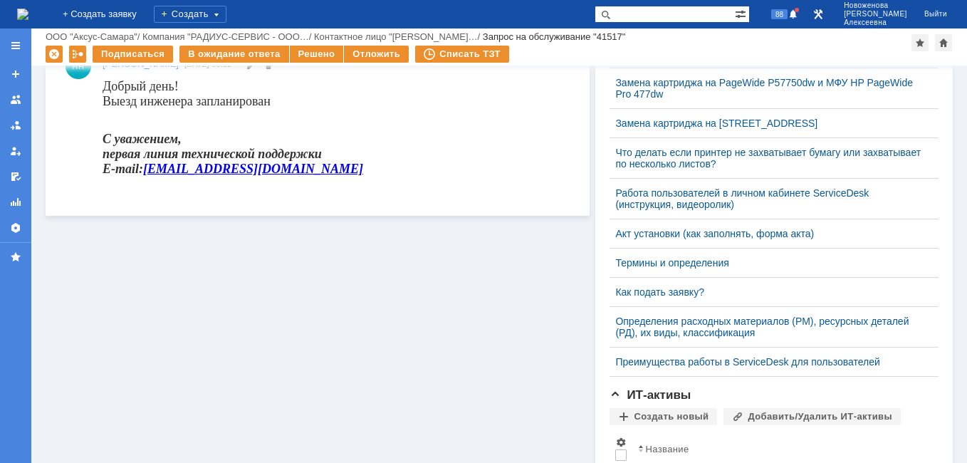
scroll to position [291, 0]
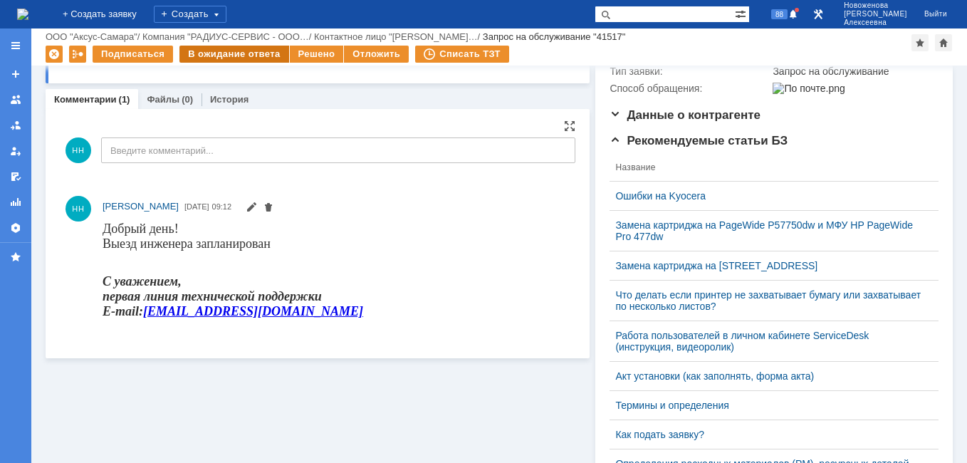
click at [230, 57] on div "В ожидание ответа" at bounding box center [234, 54] width 109 height 17
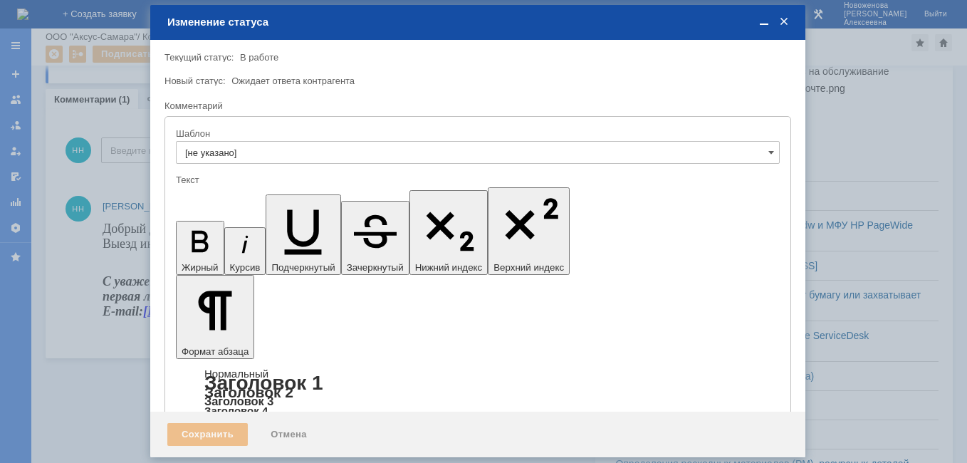
scroll to position [0, 0]
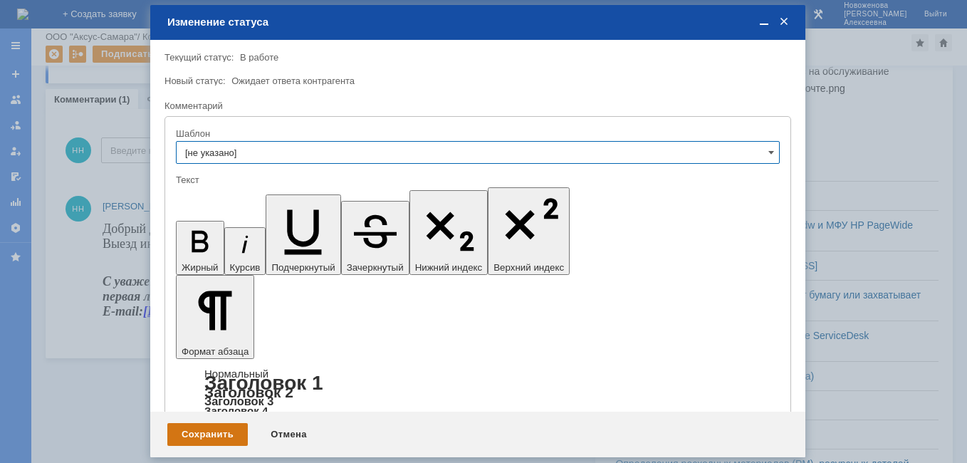
click at [216, 430] on div "Сохранить" at bounding box center [207, 434] width 80 height 23
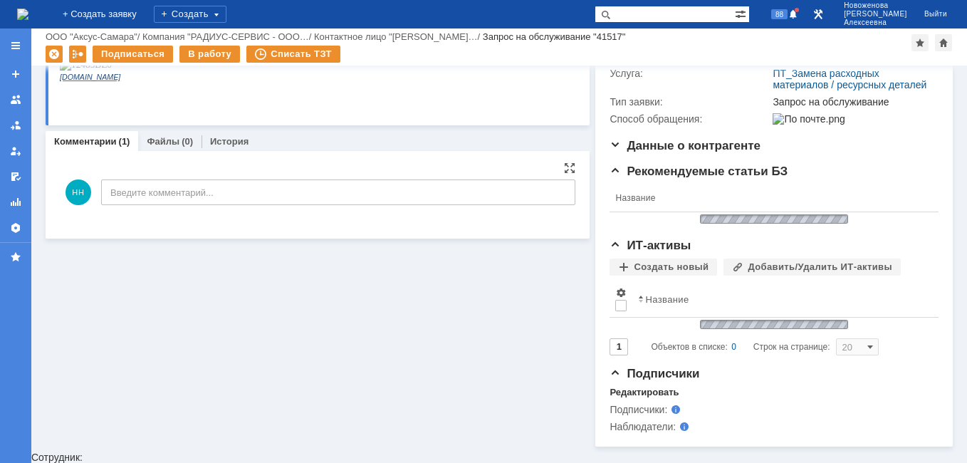
scroll to position [303, 0]
